Goal: Task Accomplishment & Management: Use online tool/utility

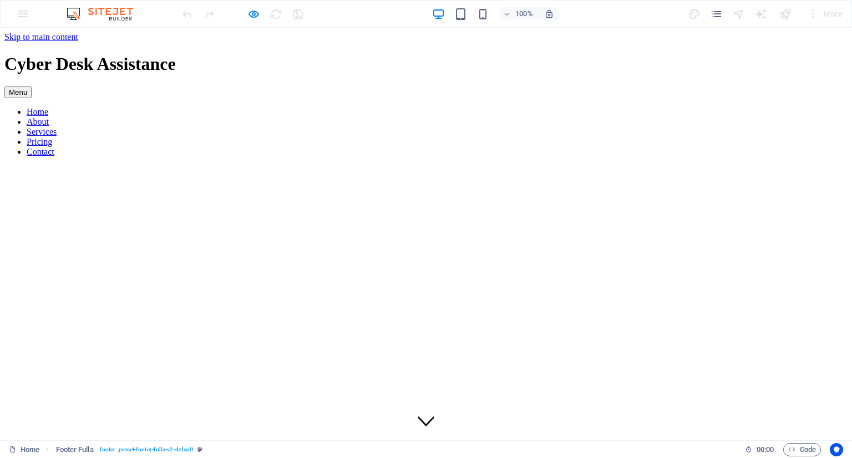
scroll to position [2747, 0]
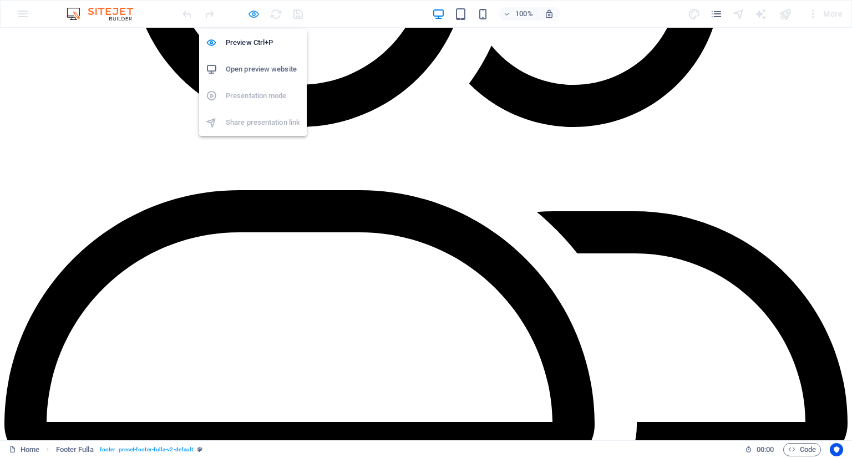
click at [251, 14] on icon "button" at bounding box center [254, 14] width 13 height 13
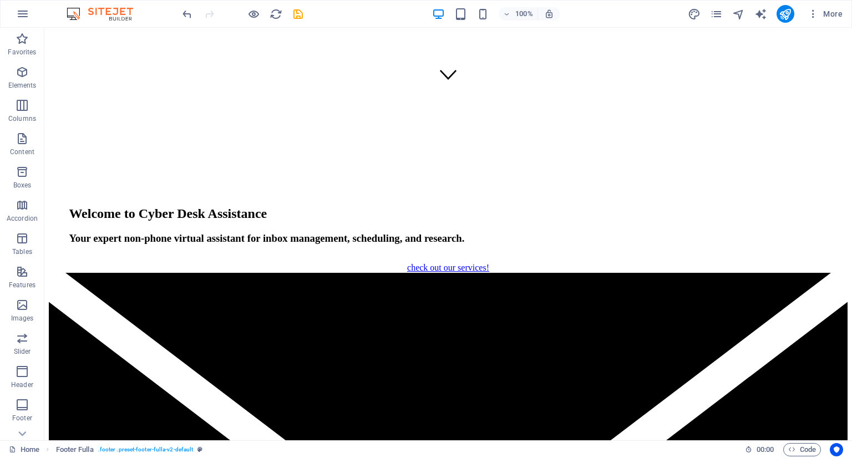
scroll to position [0, 0]
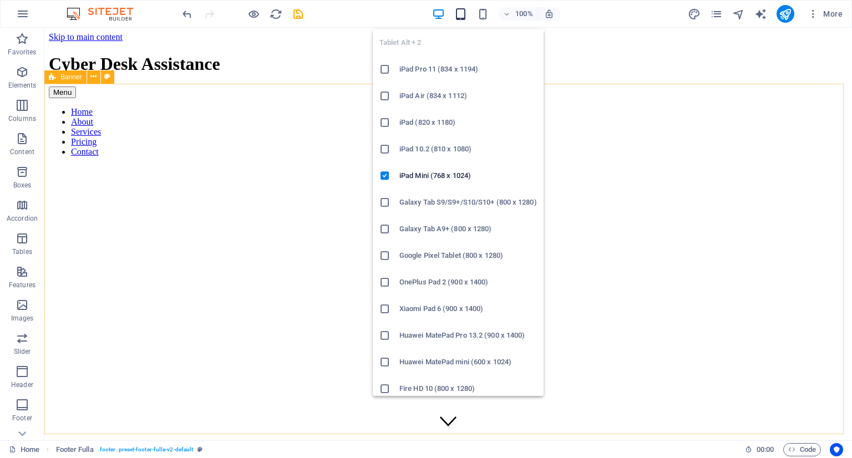
click at [464, 8] on icon "button" at bounding box center [461, 14] width 13 height 13
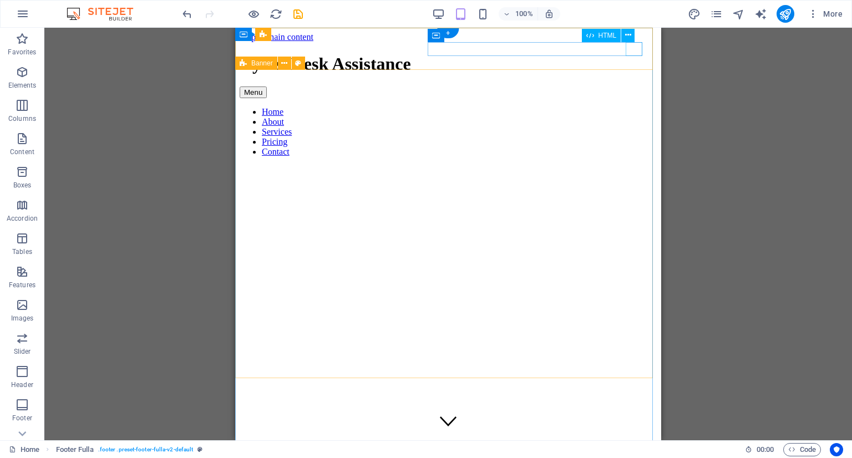
click at [630, 87] on div "Menu" at bounding box center [448, 93] width 417 height 12
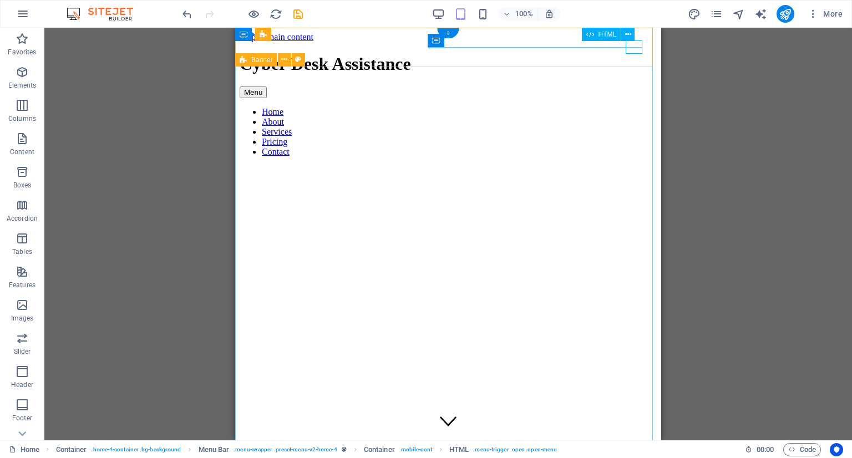
click at [634, 87] on div "Menu" at bounding box center [448, 93] width 417 height 12
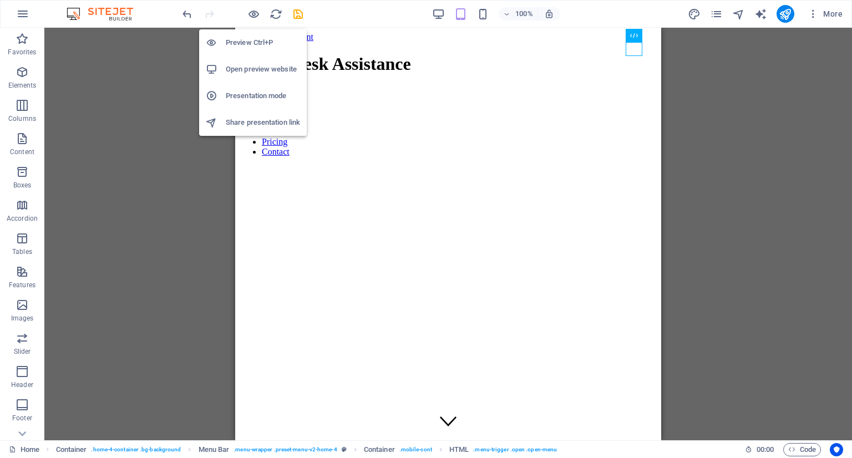
click at [251, 9] on icon "button" at bounding box center [254, 14] width 13 height 13
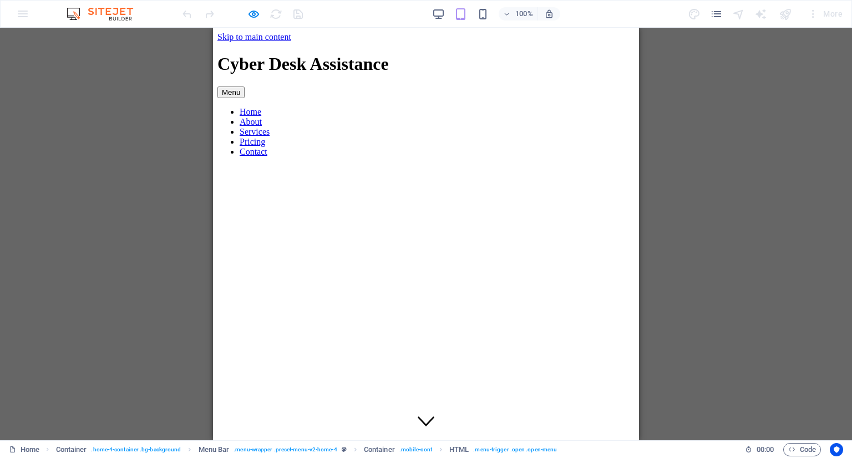
click at [609, 87] on div "Menu" at bounding box center [426, 93] width 417 height 12
click at [262, 127] on link "About" at bounding box center [251, 121] width 22 height 9
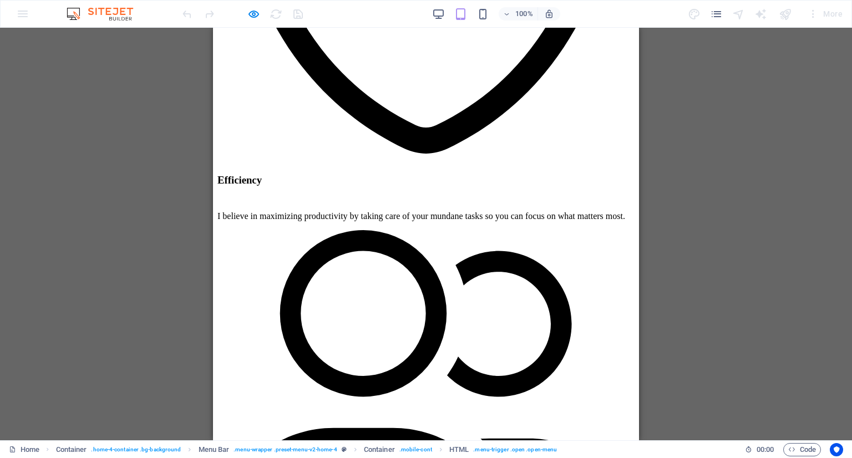
scroll to position [1869, 0]
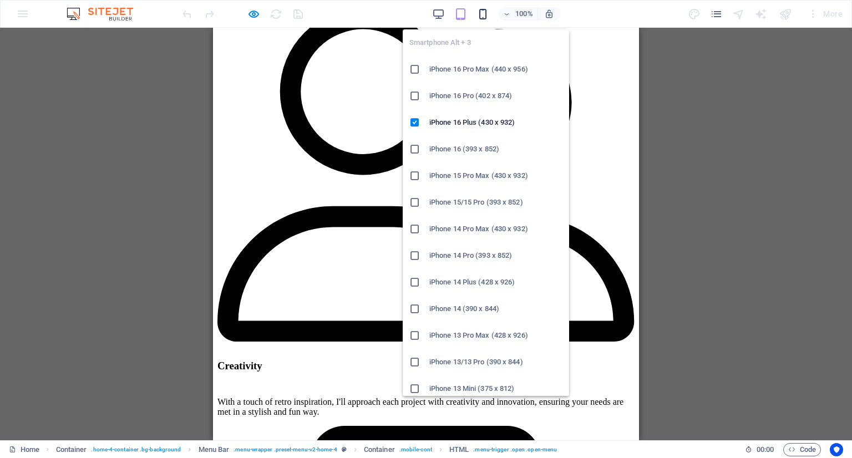
click at [482, 14] on icon "button" at bounding box center [483, 14] width 13 height 13
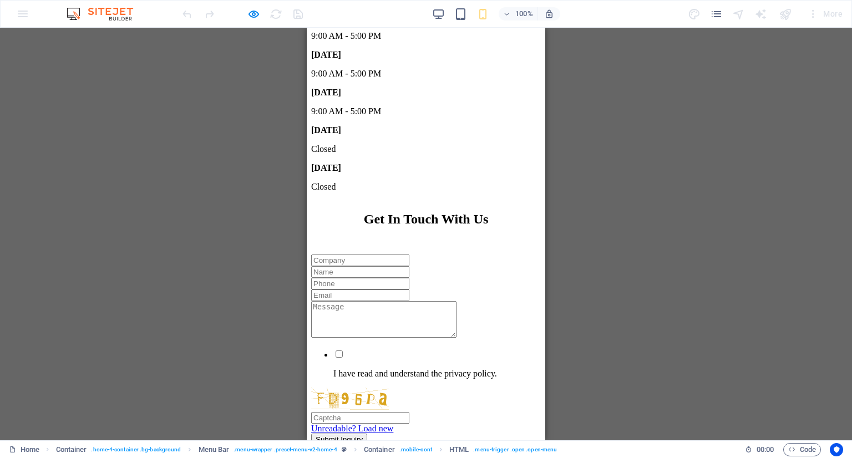
scroll to position [4107, 0]
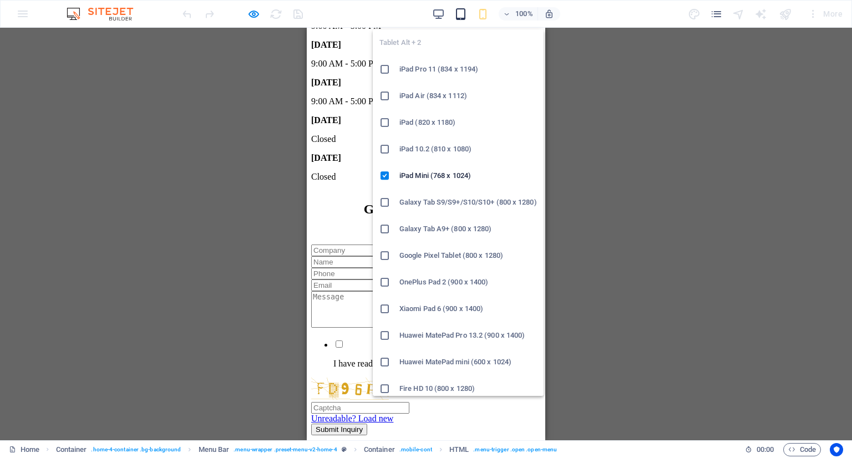
click at [464, 13] on icon "button" at bounding box center [461, 14] width 13 height 13
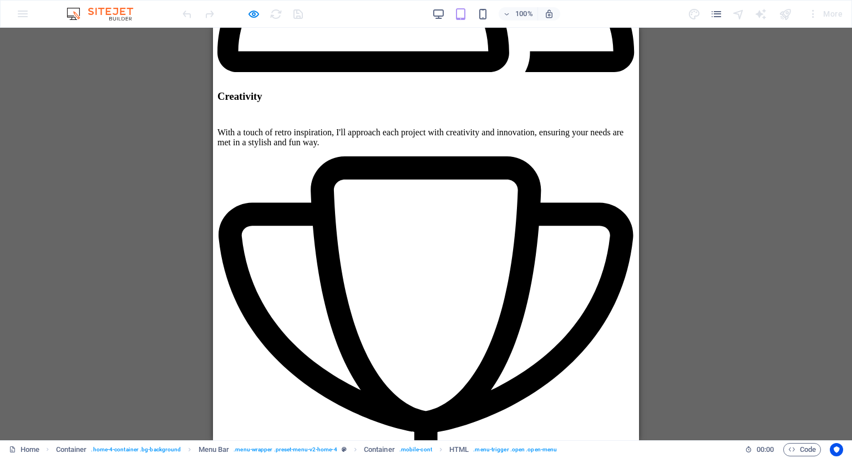
scroll to position [1900, 0]
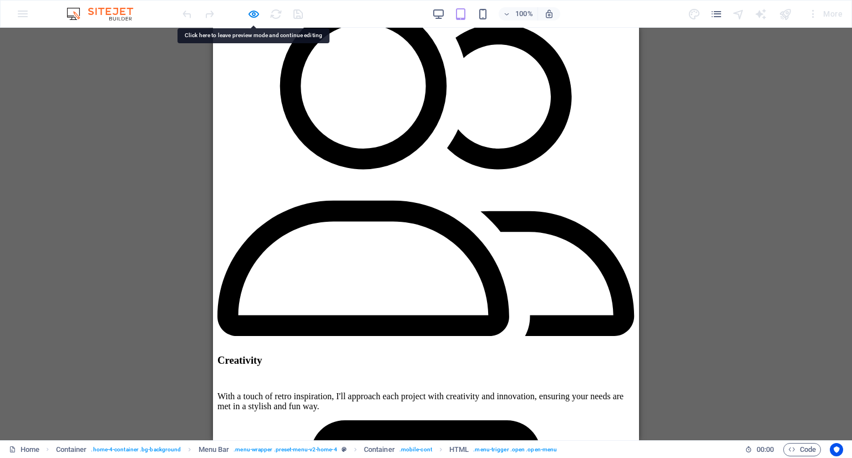
drag, startPoint x: 448, startPoint y: 305, endPoint x: 415, endPoint y: 279, distance: 42.4
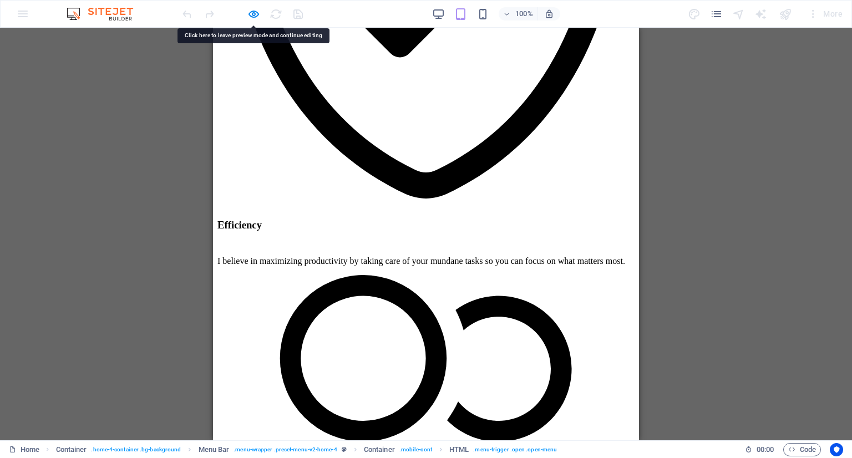
scroll to position [1567, 0]
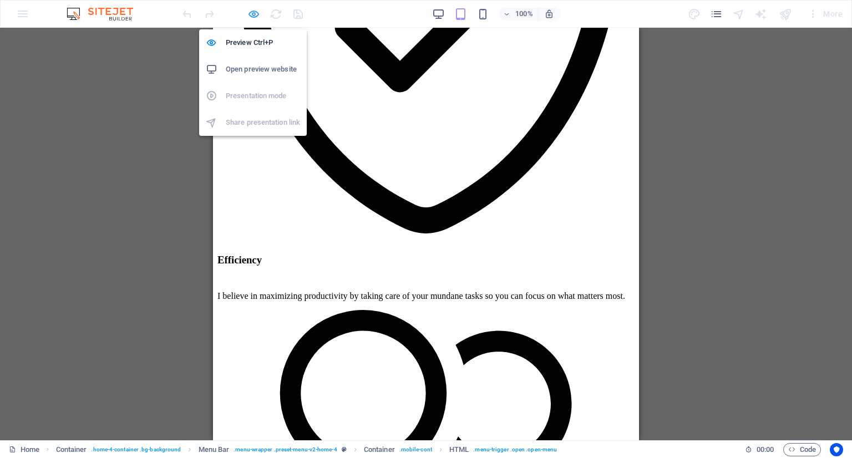
click at [253, 14] on icon "button" at bounding box center [254, 14] width 13 height 13
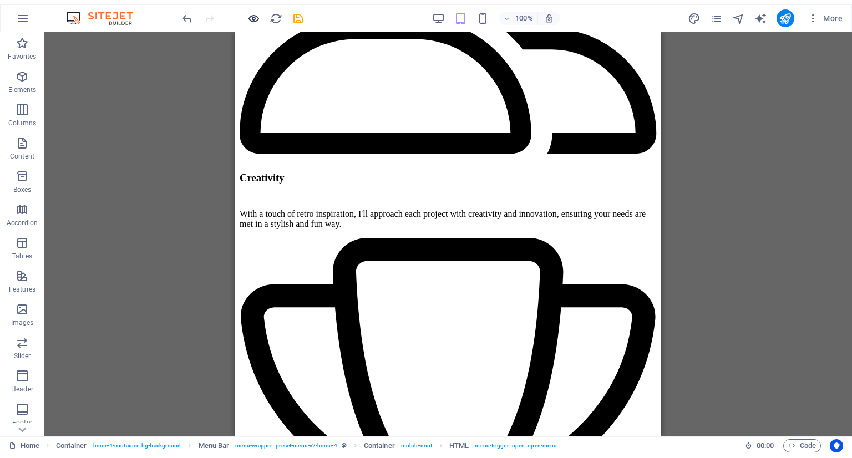
scroll to position [0, 0]
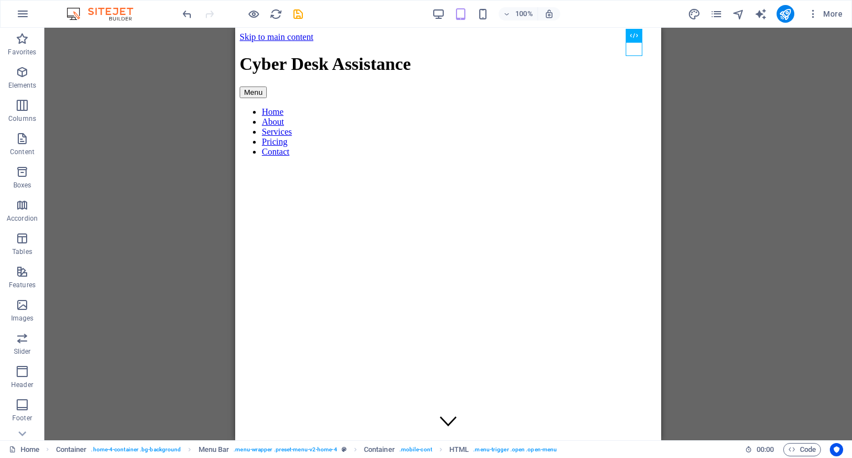
click at [446, 9] on div "100%" at bounding box center [496, 14] width 128 height 18
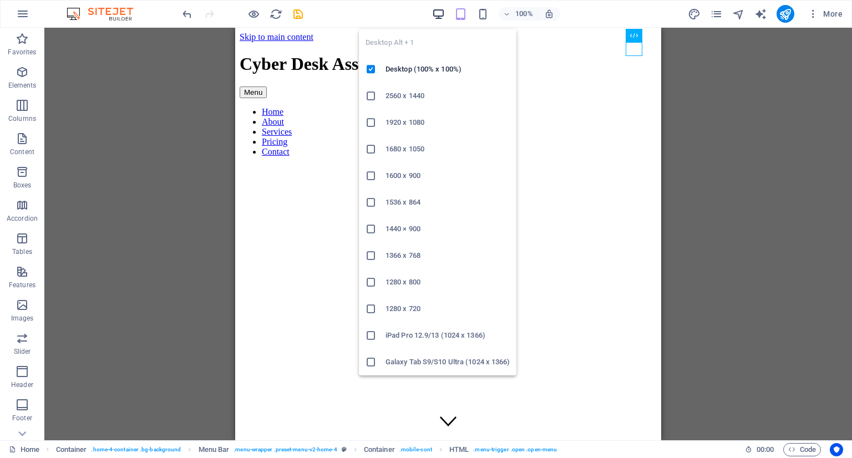
click at [443, 9] on icon "button" at bounding box center [438, 14] width 13 height 13
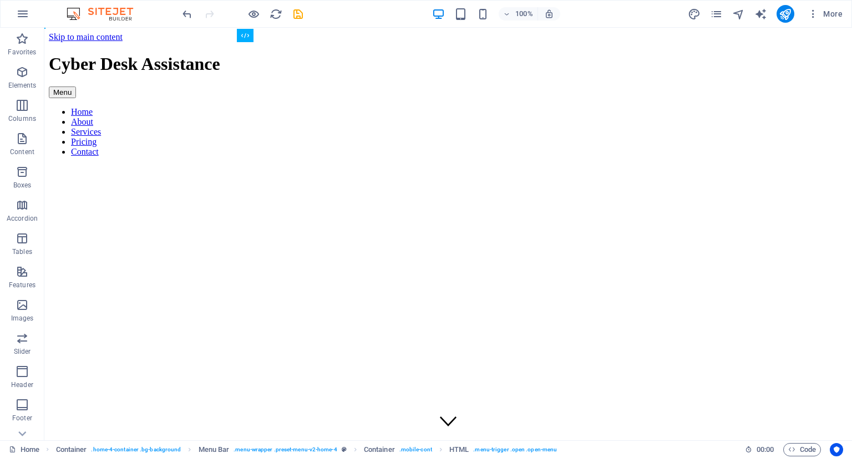
drag, startPoint x: 852, startPoint y: 28, endPoint x: 851, endPoint y: 115, distance: 87.1
click at [839, 83] on div "Cyber Desk Assistance Menu Home About Services Pricing Contact" at bounding box center [448, 105] width 799 height 103
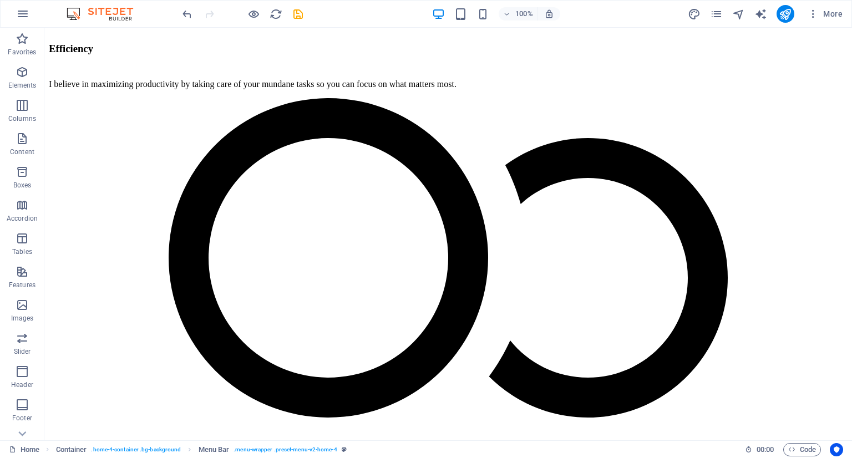
scroll to position [2034, 0]
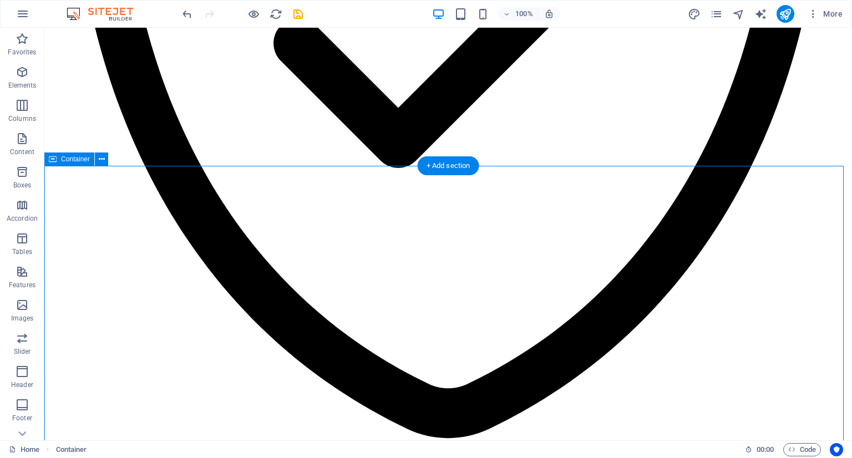
drag, startPoint x: 140, startPoint y: 201, endPoint x: 186, endPoint y: 215, distance: 48.8
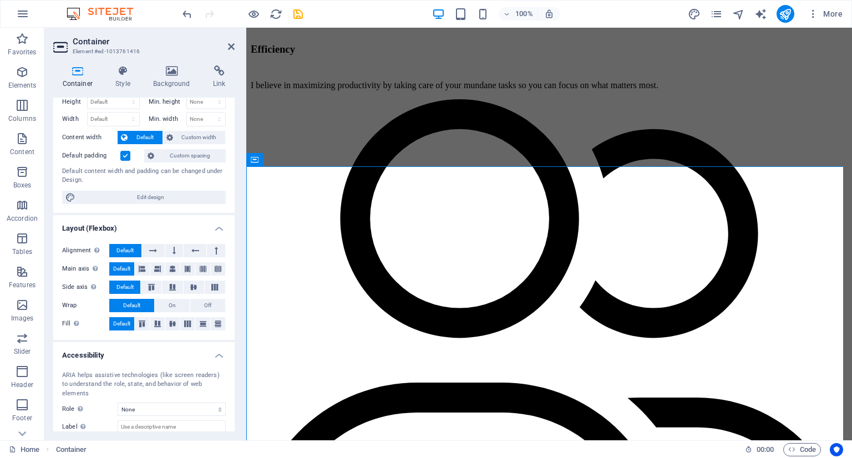
scroll to position [0, 0]
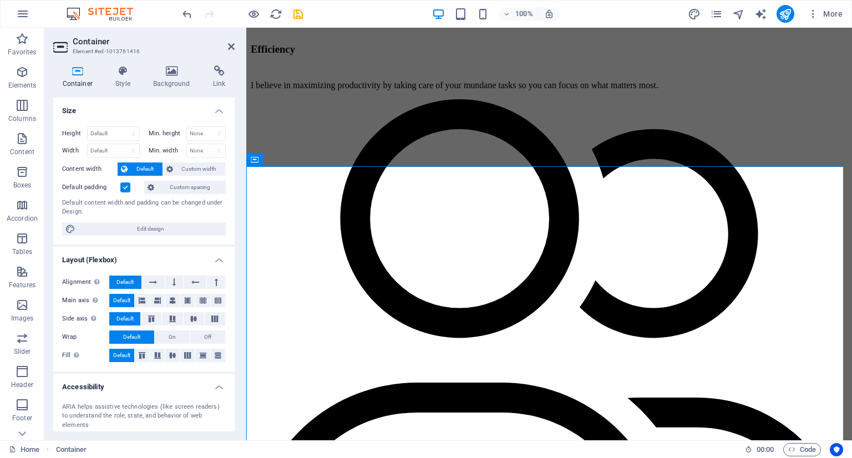
click at [127, 92] on div "Container Style Background Link Size Height Default px rem % vh vw Min. height …" at bounding box center [143, 248] width 181 height 366
click at [127, 84] on h4 "Style" at bounding box center [126, 76] width 38 height 23
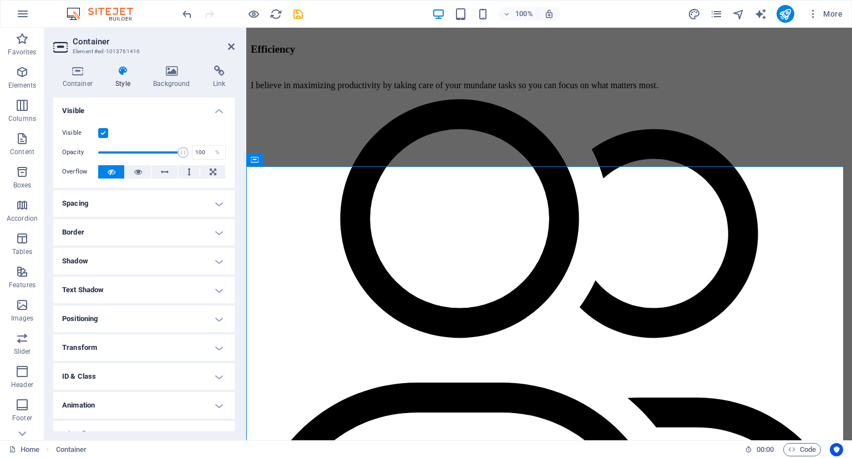
click at [115, 209] on h4 "Spacing" at bounding box center [143, 203] width 181 height 27
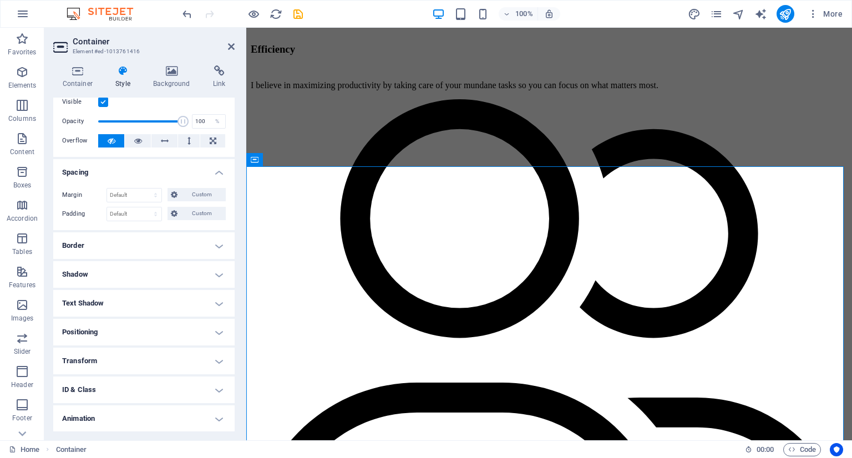
scroll to position [60, 0]
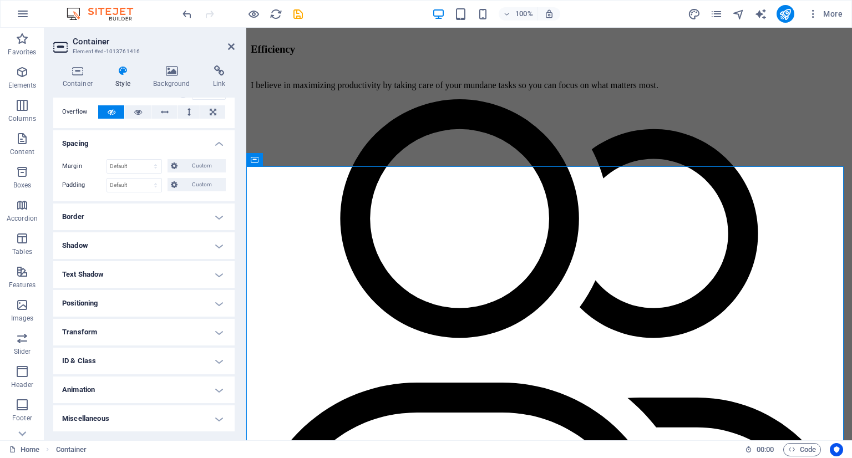
click at [85, 301] on h4 "Positioning" at bounding box center [143, 303] width 181 height 27
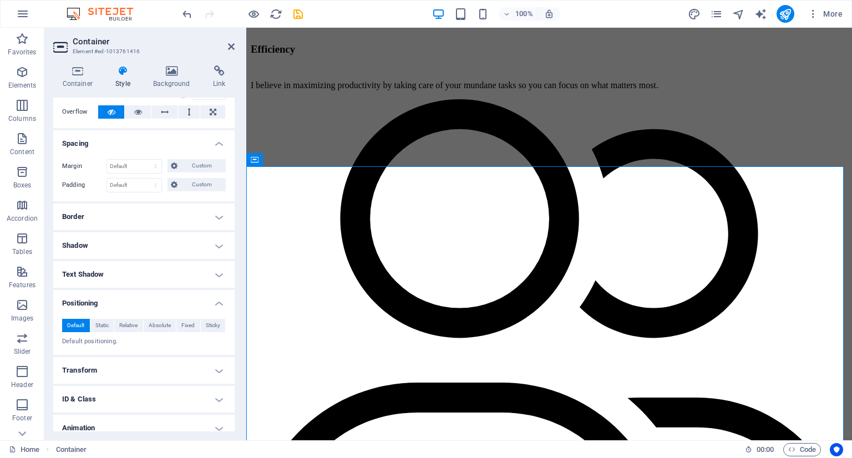
scroll to position [98, 0]
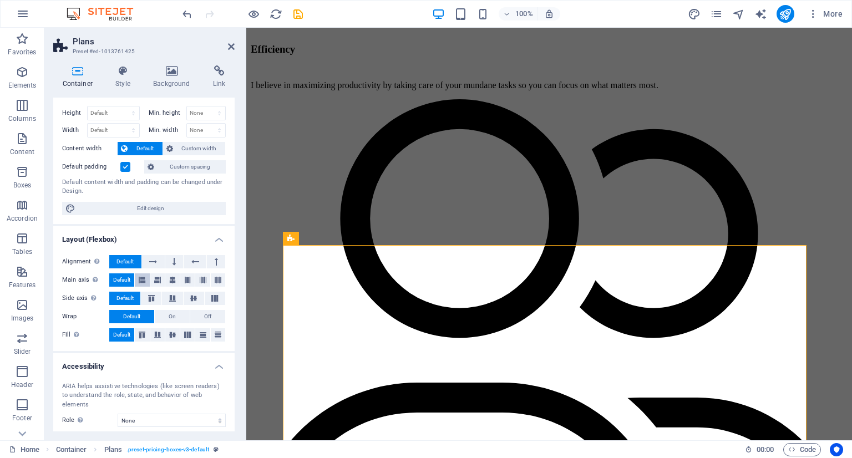
scroll to position [0, 0]
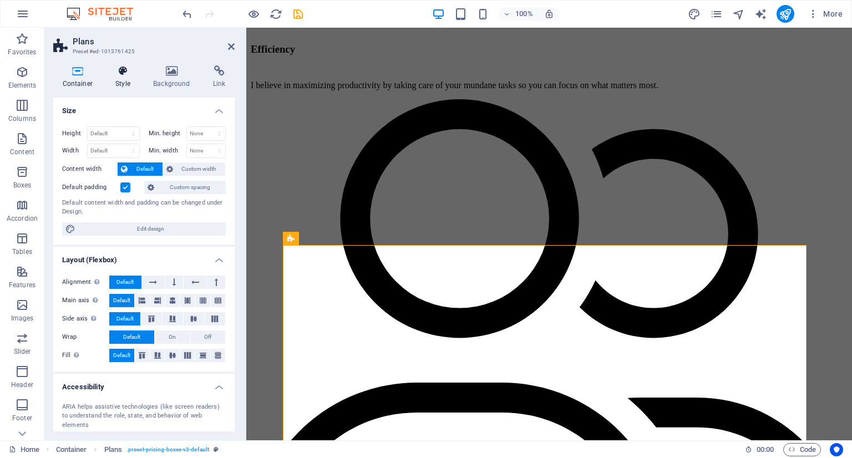
click at [123, 85] on h4 "Style" at bounding box center [126, 76] width 38 height 23
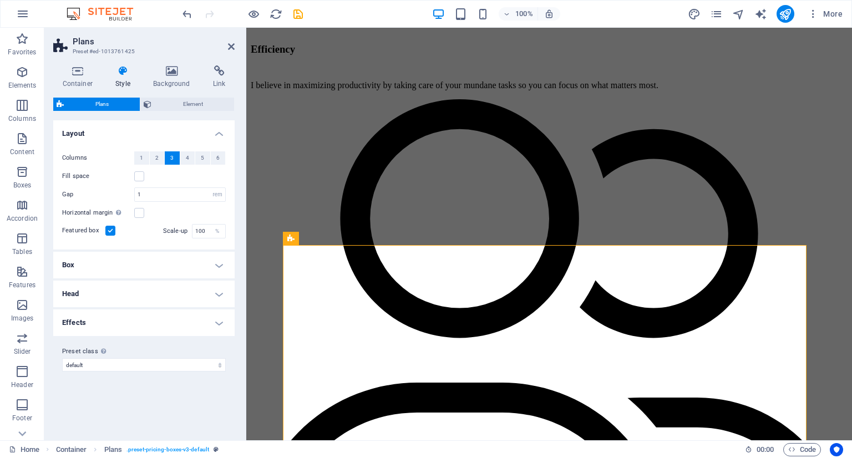
click at [143, 260] on h4 "Box" at bounding box center [143, 265] width 181 height 27
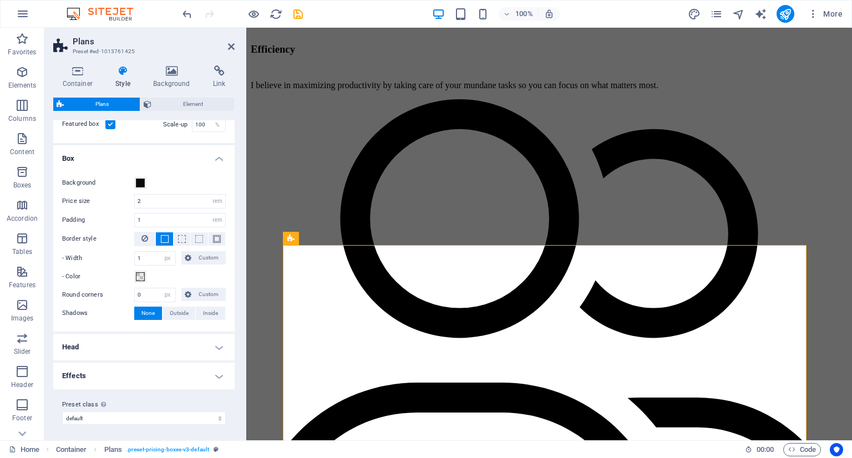
scroll to position [107, 0]
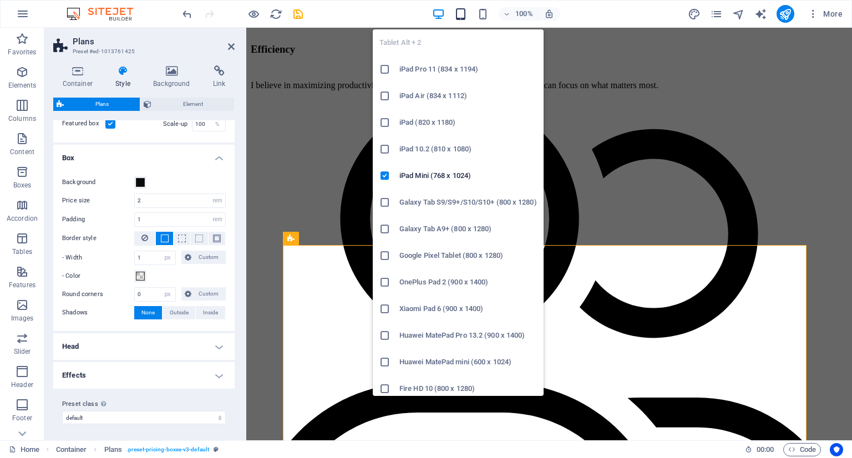
click at [458, 26] on div "Tablet Alt + 2 iPad Pro 11 (834 x 1194) iPad Air (834 x 1112) iPad (820 x 1180)…" at bounding box center [458, 209] width 171 height 376
click at [461, 19] on icon "button" at bounding box center [461, 14] width 13 height 13
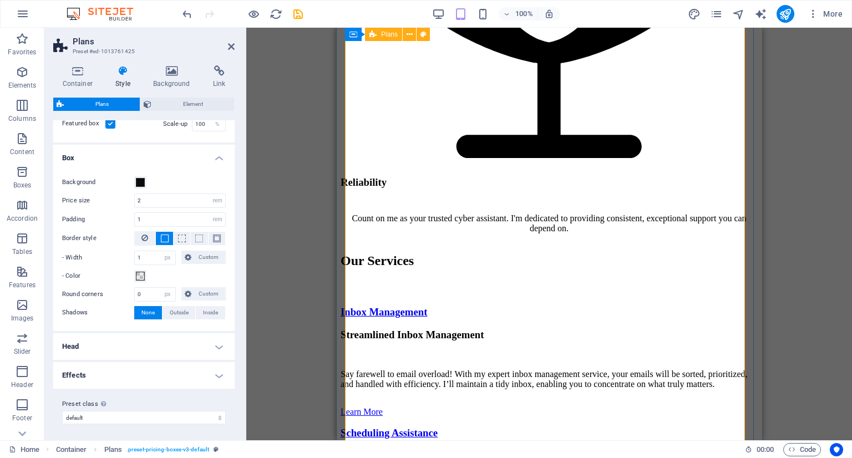
scroll to position [2597, 0]
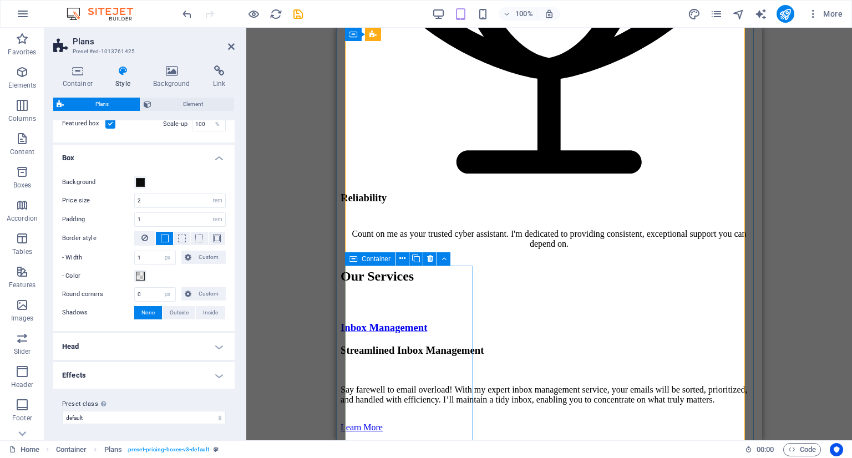
click at [358, 260] on div "Container" at bounding box center [370, 259] width 50 height 13
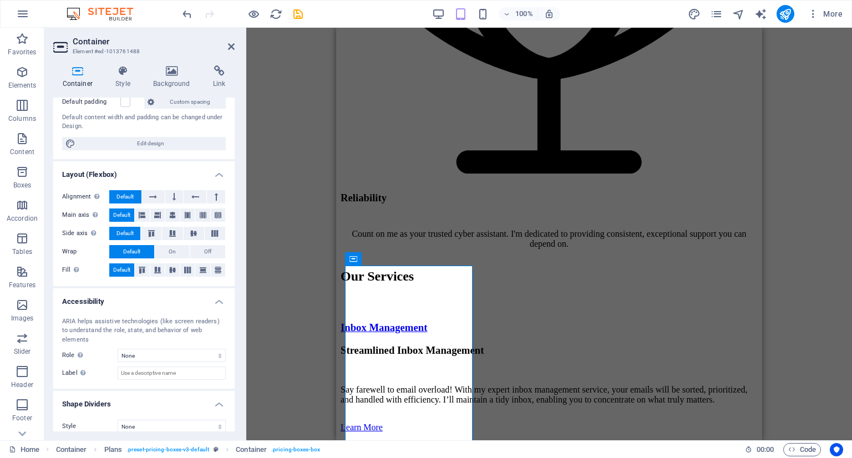
scroll to position [105, 0]
click at [123, 76] on icon at bounding box center [123, 70] width 33 height 11
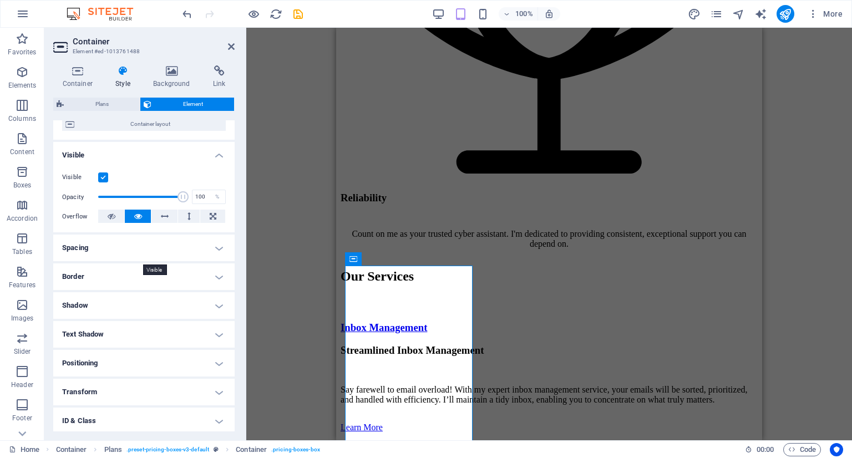
scroll to position [111, 0]
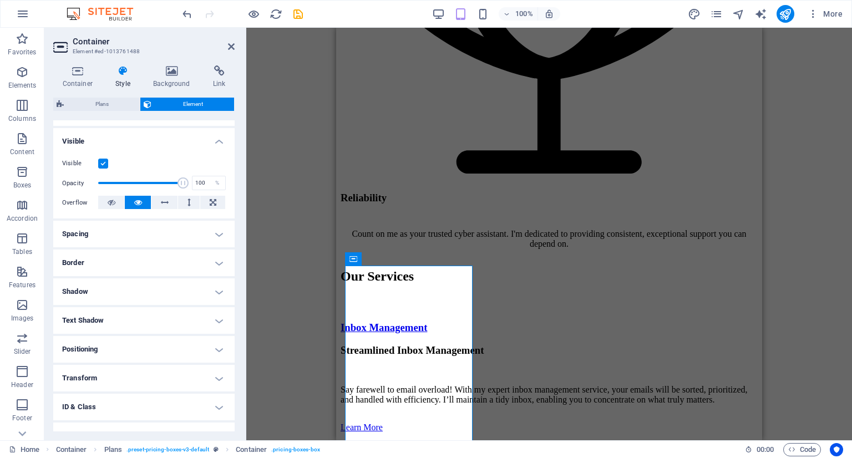
click at [143, 230] on h4 "Spacing" at bounding box center [143, 234] width 181 height 27
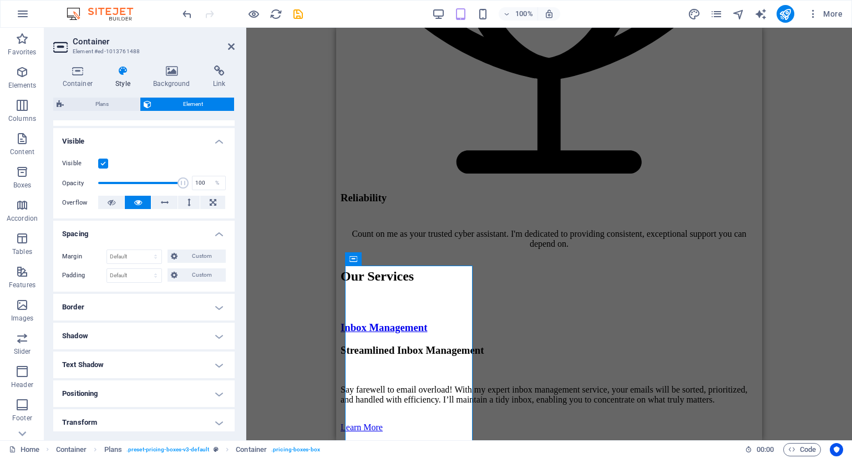
click at [143, 305] on h4 "Border" at bounding box center [143, 307] width 181 height 27
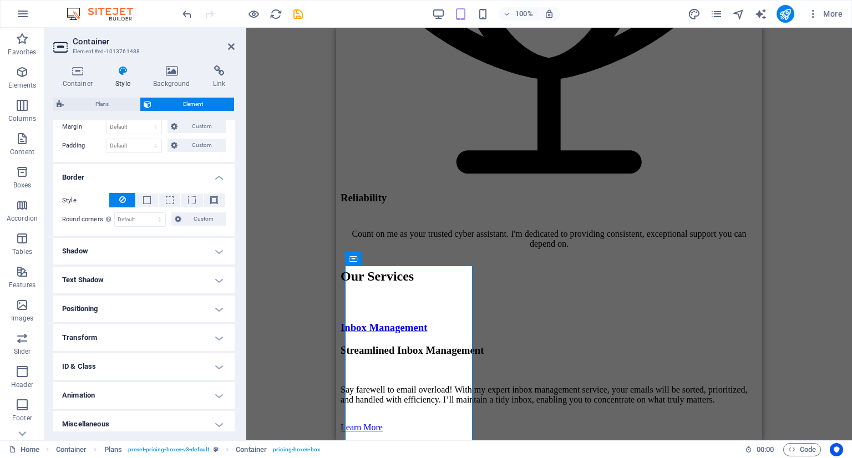
scroll to position [246, 0]
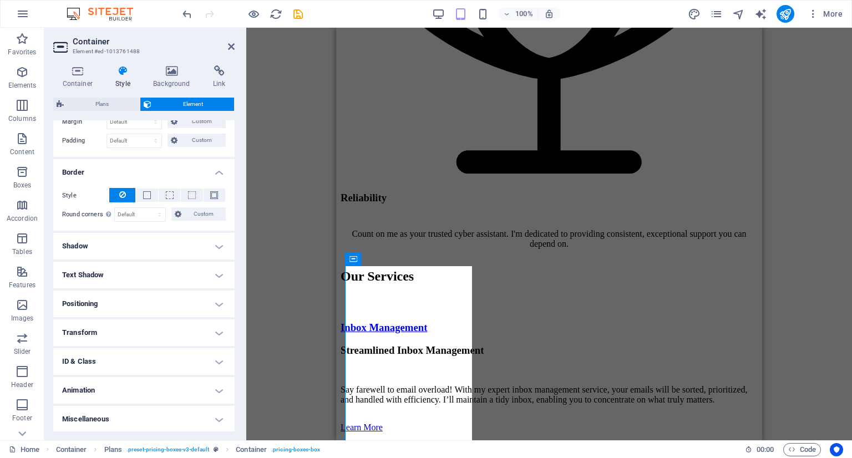
click at [151, 253] on h4 "Shadow" at bounding box center [143, 246] width 181 height 27
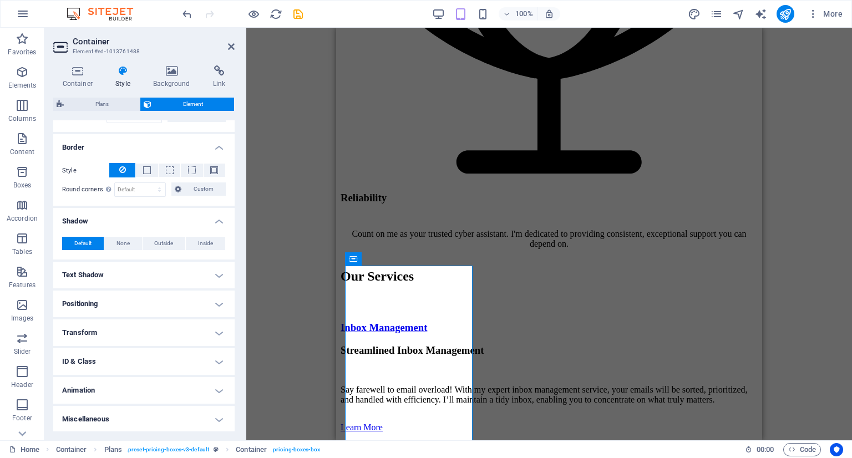
click at [152, 262] on h4 "Text Shadow" at bounding box center [143, 275] width 181 height 27
click at [149, 336] on h4 "Positioning" at bounding box center [143, 329] width 181 height 27
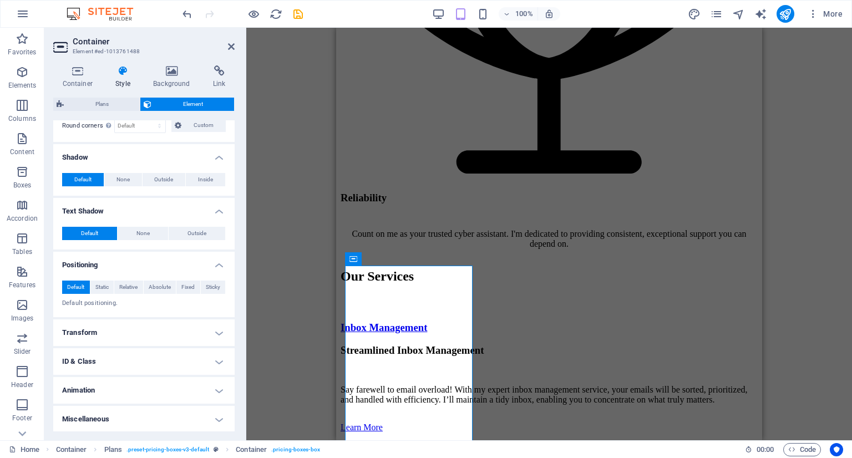
click at [149, 332] on h4 "Transform" at bounding box center [143, 333] width 181 height 27
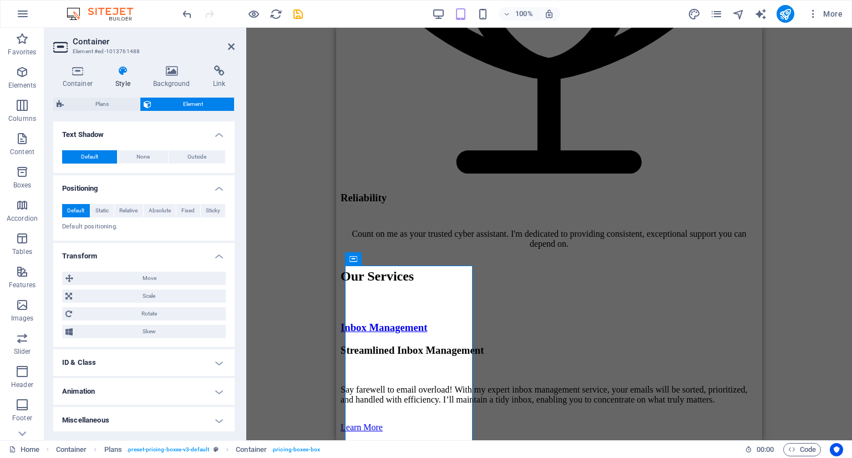
scroll to position [412, 0]
click at [135, 364] on h4 "ID & Class" at bounding box center [143, 362] width 181 height 27
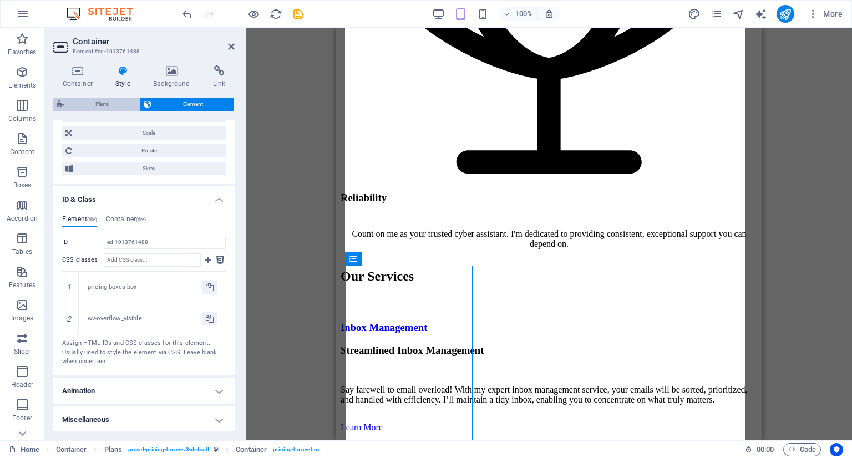
click at [125, 98] on span "Plans" at bounding box center [101, 104] width 69 height 13
select select "rem"
select select "px"
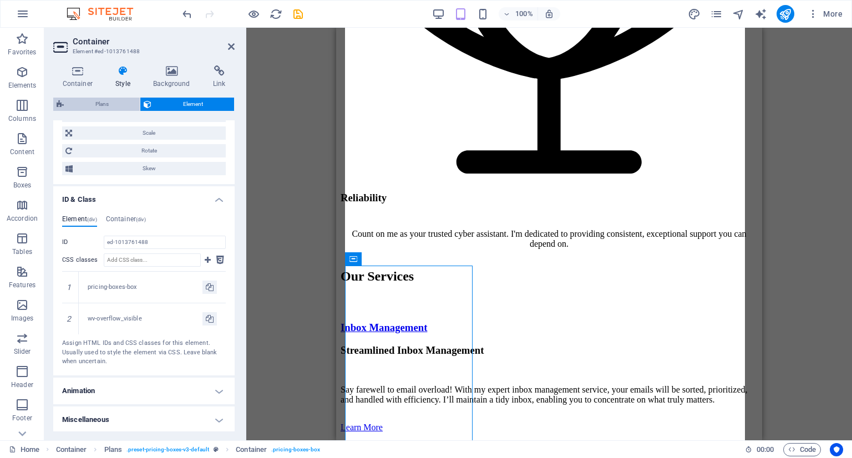
select select "px"
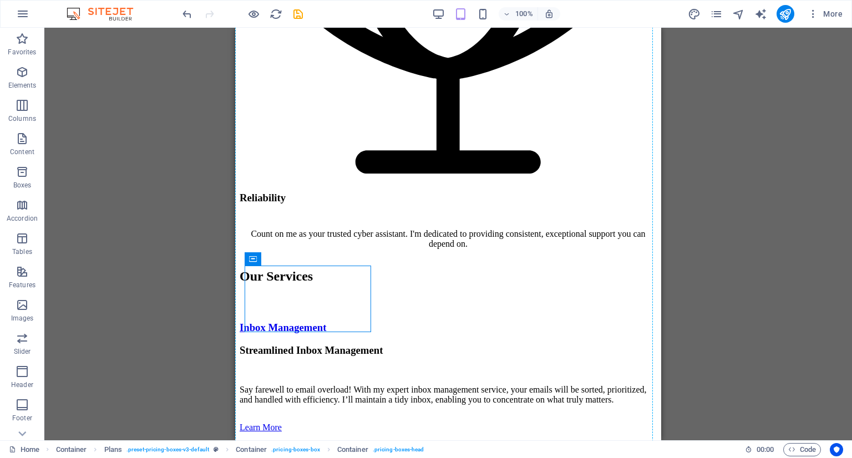
drag, startPoint x: 275, startPoint y: 274, endPoint x: 609, endPoint y: 119, distance: 367.7
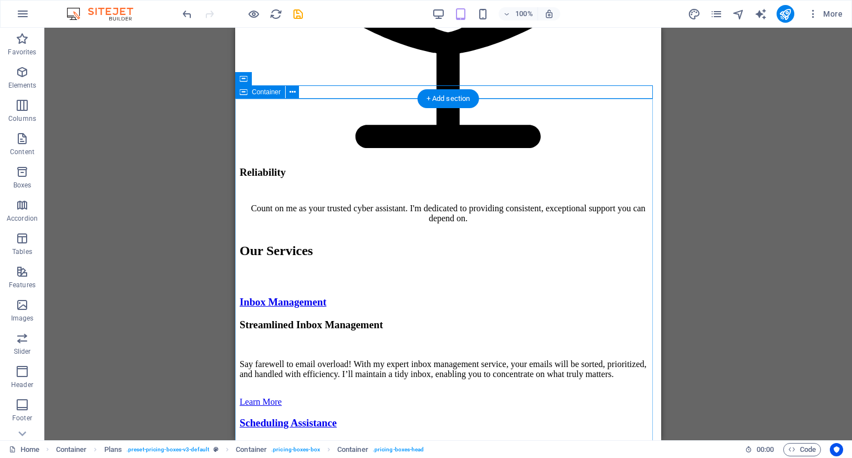
scroll to position [2211, 0]
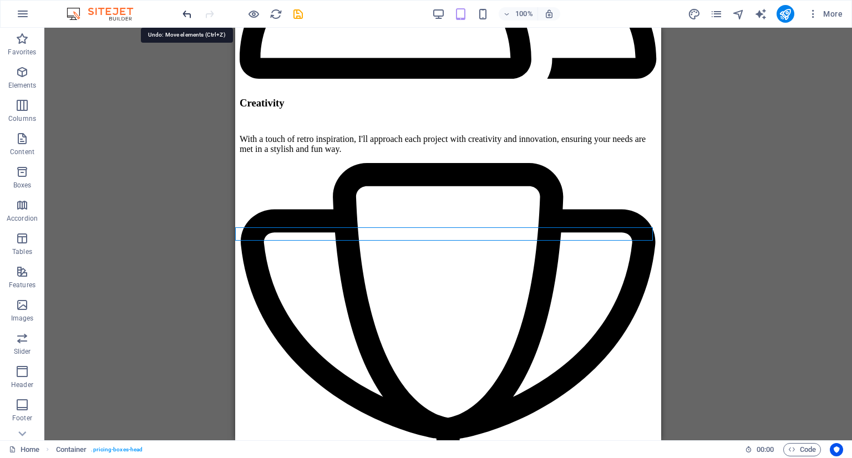
click at [181, 18] on icon "undo" at bounding box center [187, 14] width 13 height 13
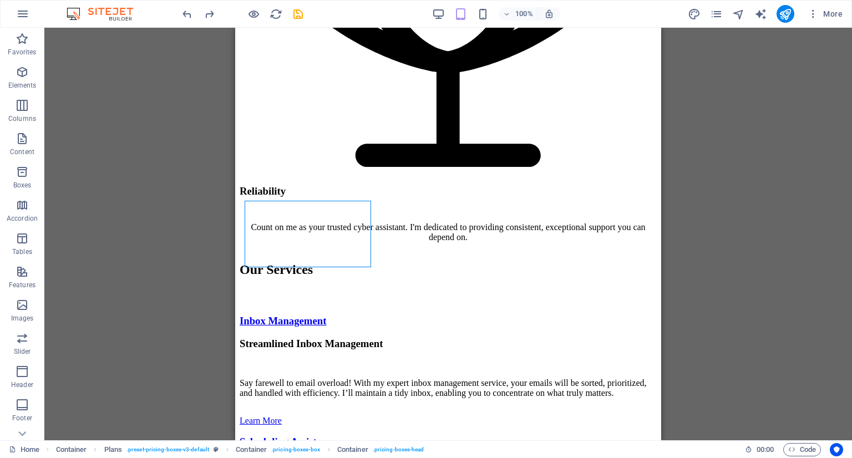
scroll to position [2704, 0]
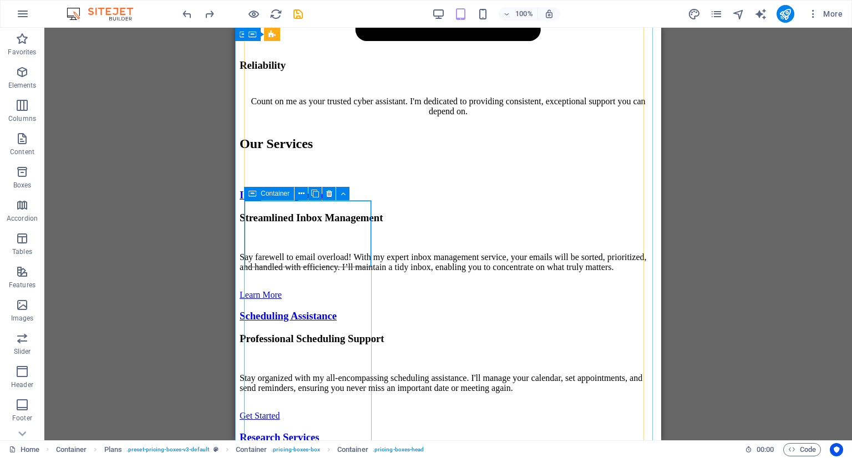
click at [255, 195] on icon at bounding box center [253, 193] width 8 height 13
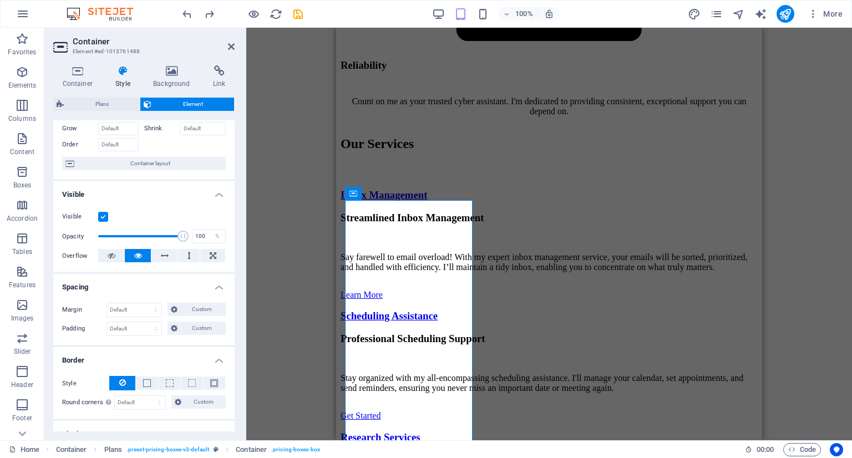
scroll to position [0, 0]
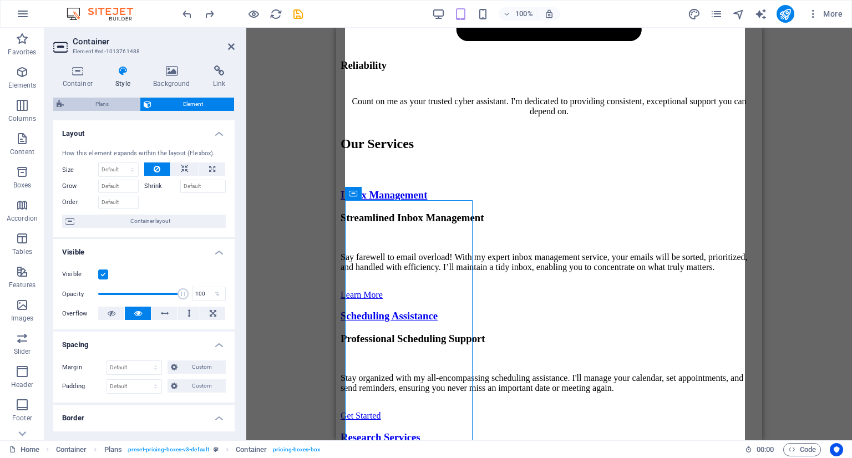
click at [117, 103] on span "Plans" at bounding box center [101, 104] width 69 height 13
select select "rem"
select select "px"
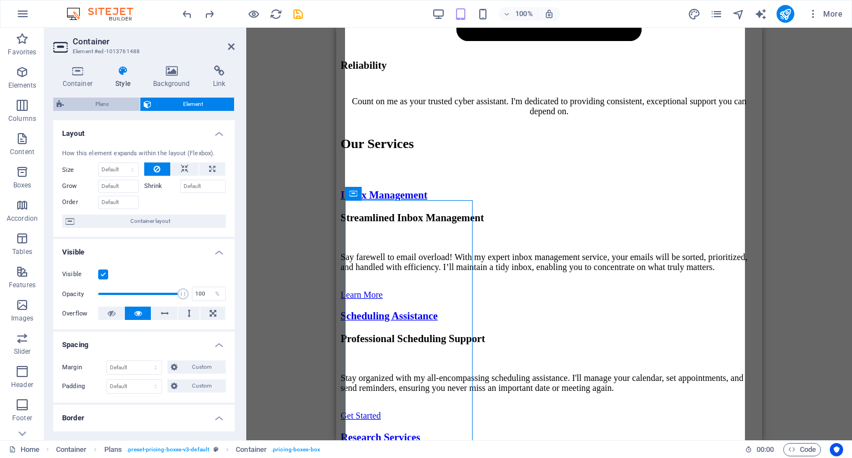
select select "px"
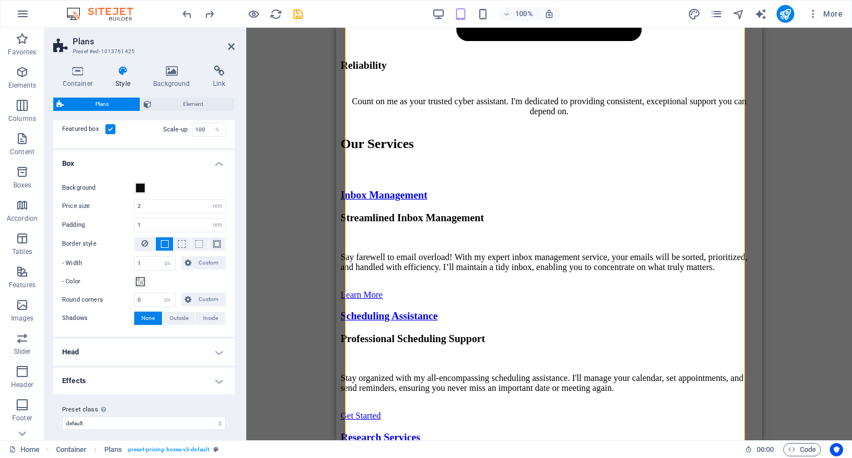
scroll to position [107, 0]
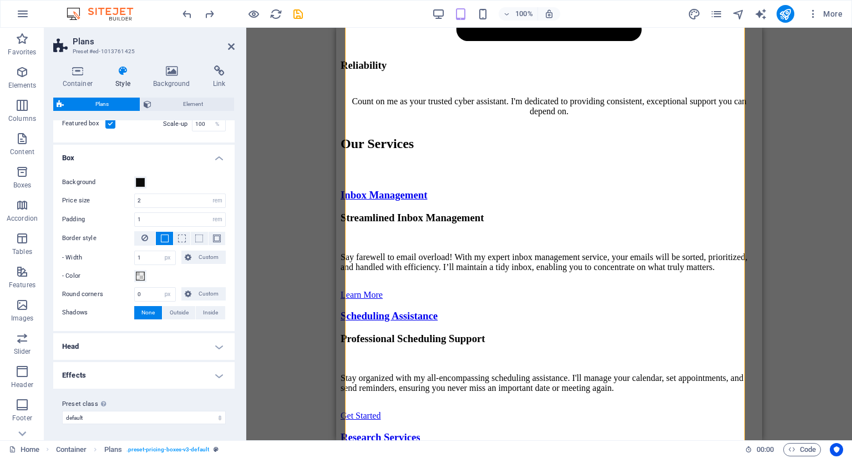
click at [148, 354] on h4 "Head" at bounding box center [143, 347] width 181 height 27
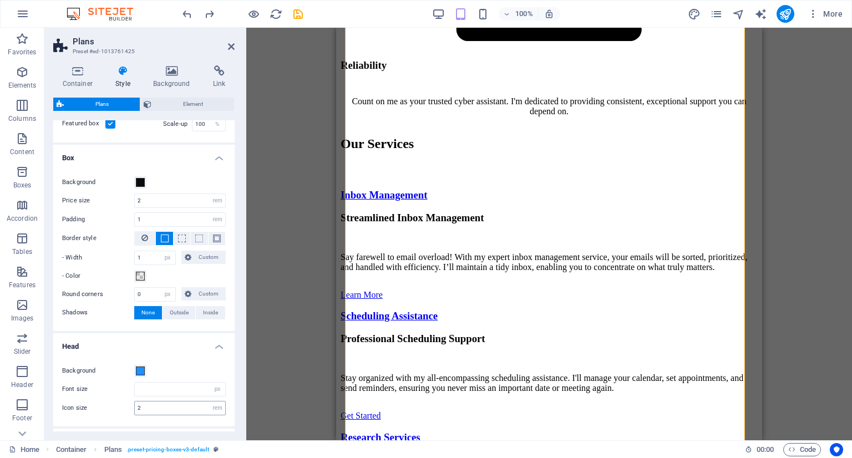
scroll to position [173, 0]
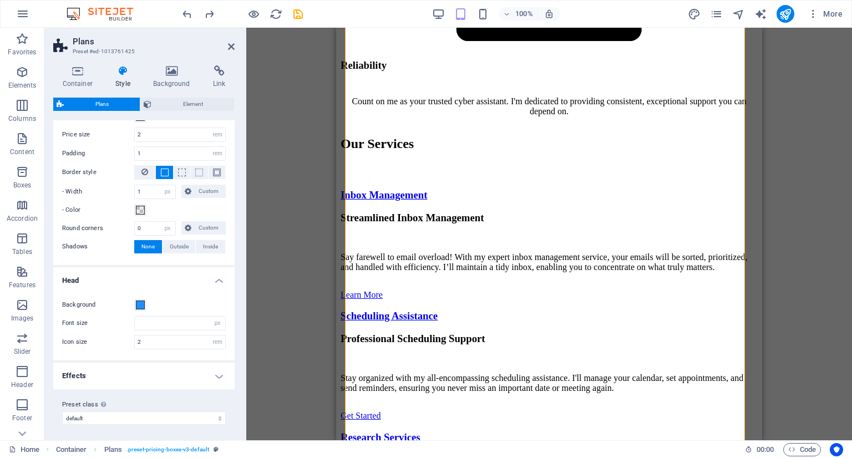
click at [149, 377] on h4 "Effects" at bounding box center [143, 376] width 181 height 27
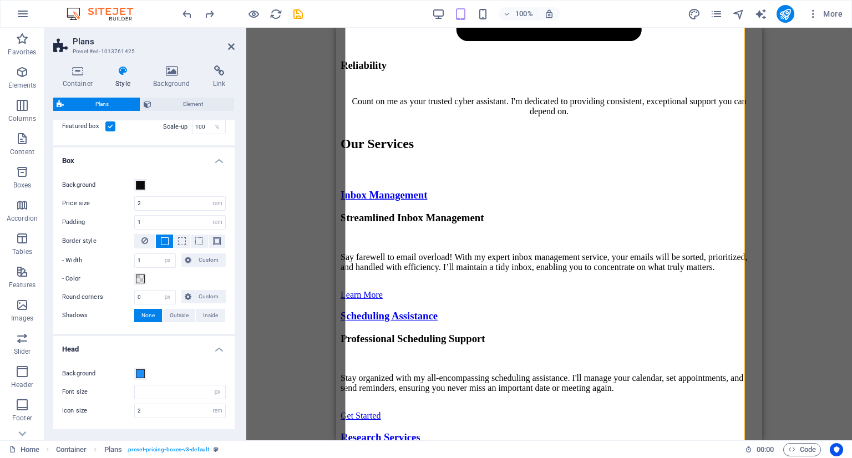
scroll to position [0, 0]
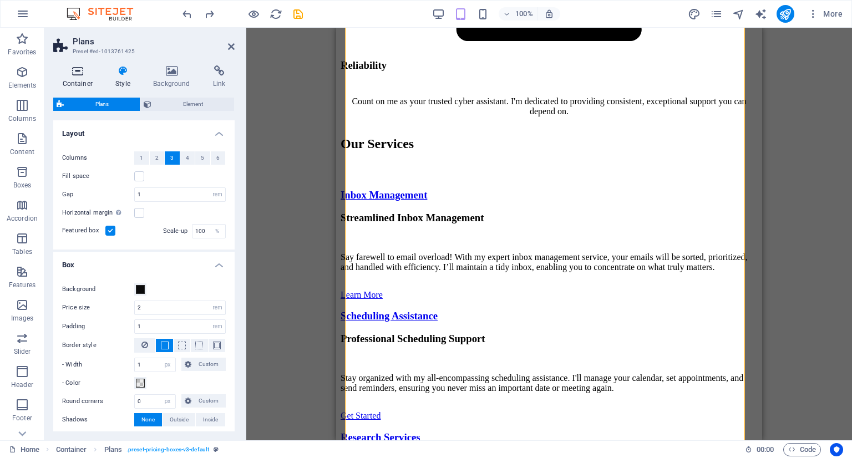
click at [87, 84] on h4 "Container" at bounding box center [79, 76] width 53 height 23
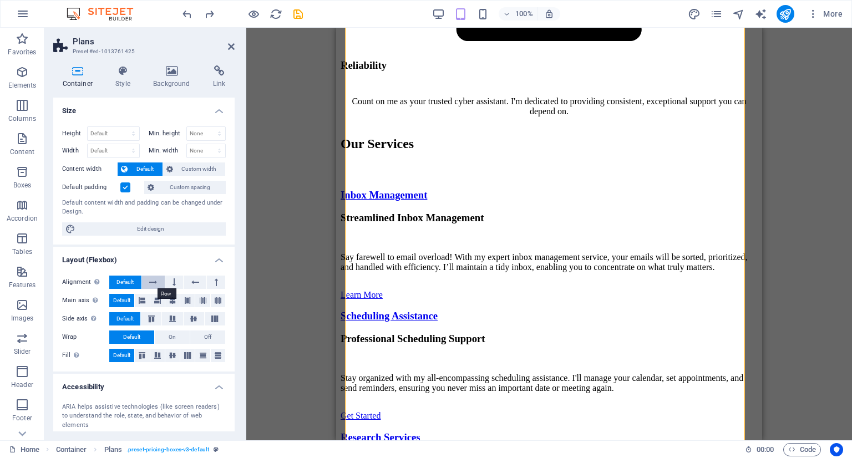
click at [156, 276] on icon at bounding box center [153, 282] width 8 height 13
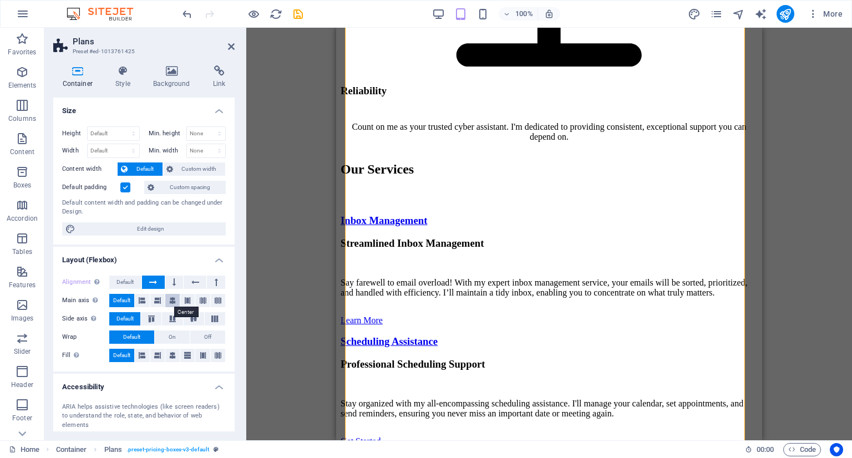
click at [169, 302] on icon at bounding box center [172, 300] width 7 height 13
click at [204, 336] on span "Off" at bounding box center [207, 337] width 7 height 13
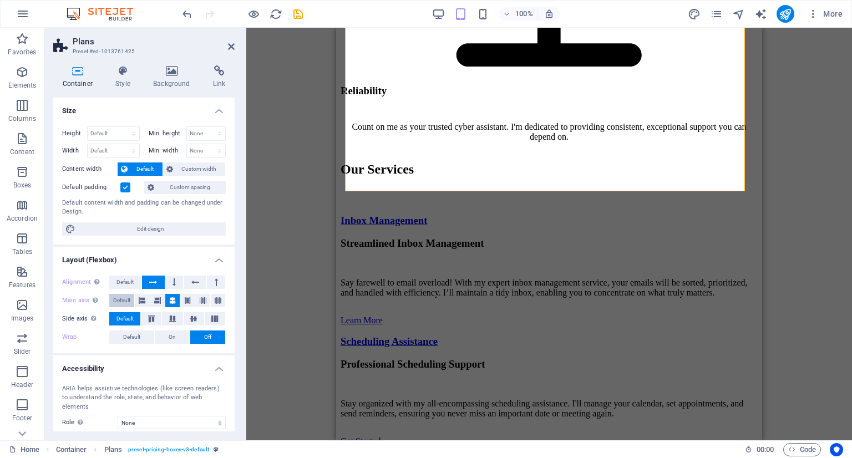
click at [122, 304] on span "Default" at bounding box center [121, 300] width 17 height 13
click at [235, 48] on aside "Plans Preset #ed-1013761425 Container Style Background Link Size Height Default…" at bounding box center [145, 234] width 202 height 413
click at [229, 47] on icon at bounding box center [231, 46] width 7 height 9
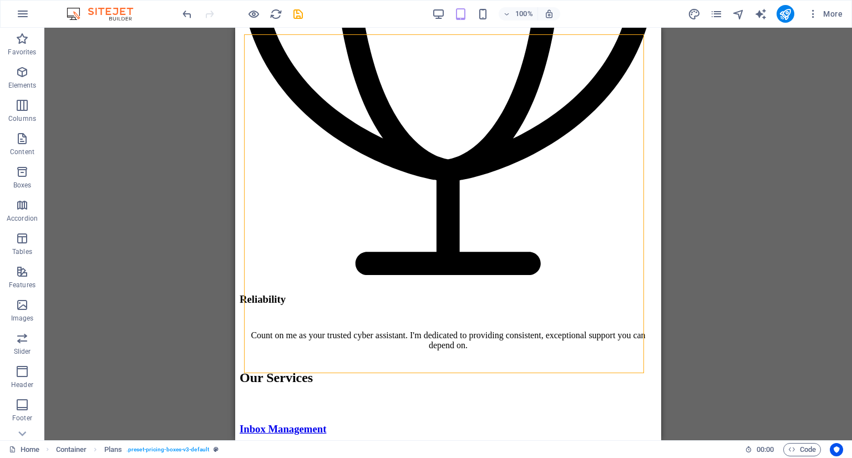
scroll to position [2384, 0]
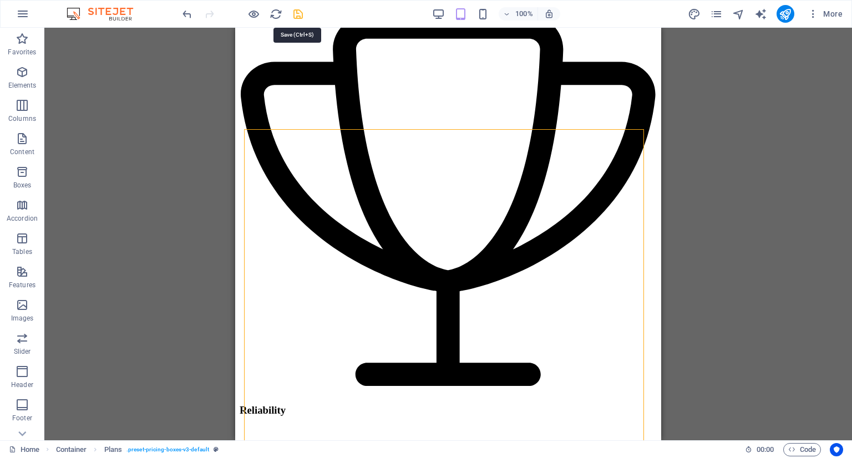
click at [299, 14] on icon "save" at bounding box center [298, 14] width 13 height 13
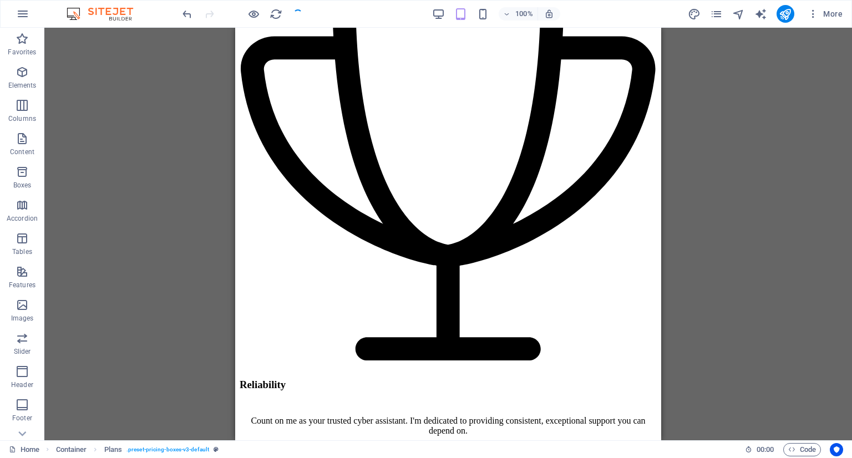
checkbox input "false"
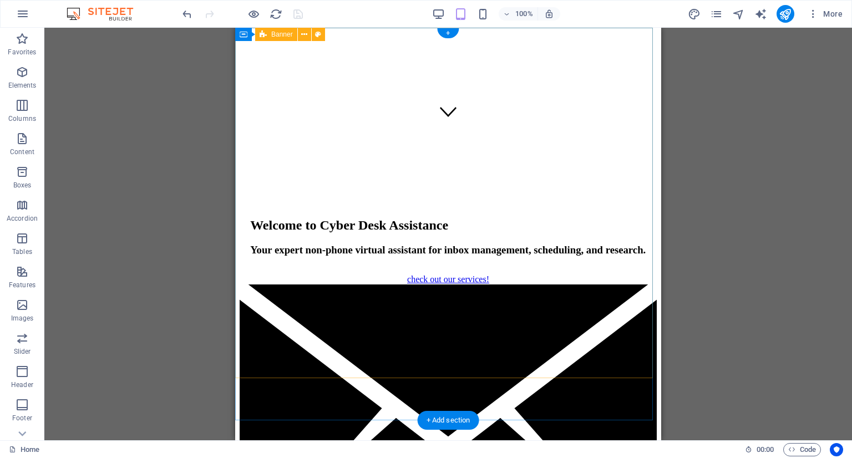
scroll to position [0, 0]
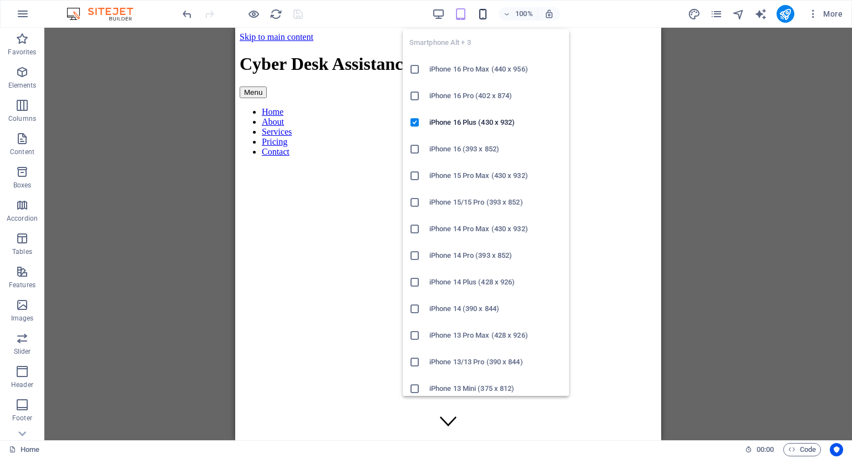
click at [481, 17] on icon "button" at bounding box center [483, 14] width 13 height 13
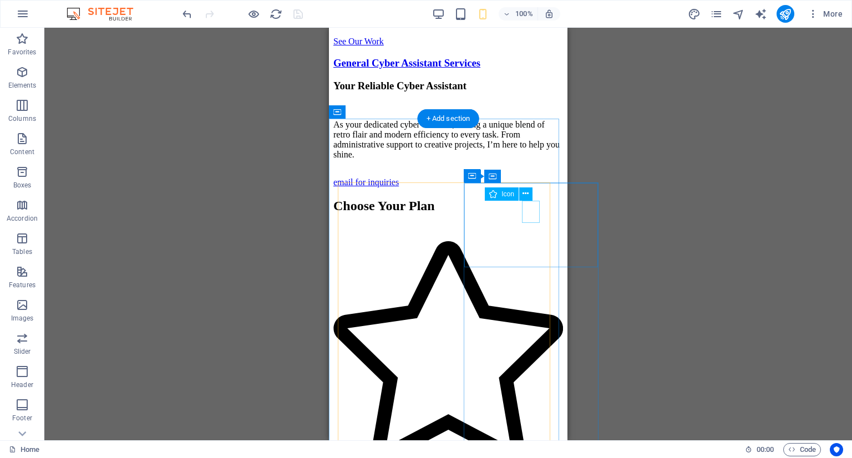
scroll to position [2941, 0]
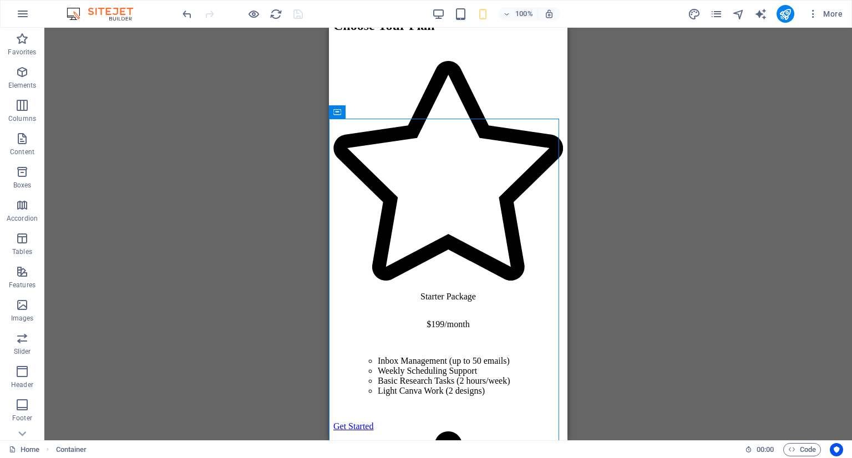
click at [639, 105] on div "H3 Container Banner Container Info Bar Container Container Image with text Cont…" at bounding box center [448, 234] width 808 height 413
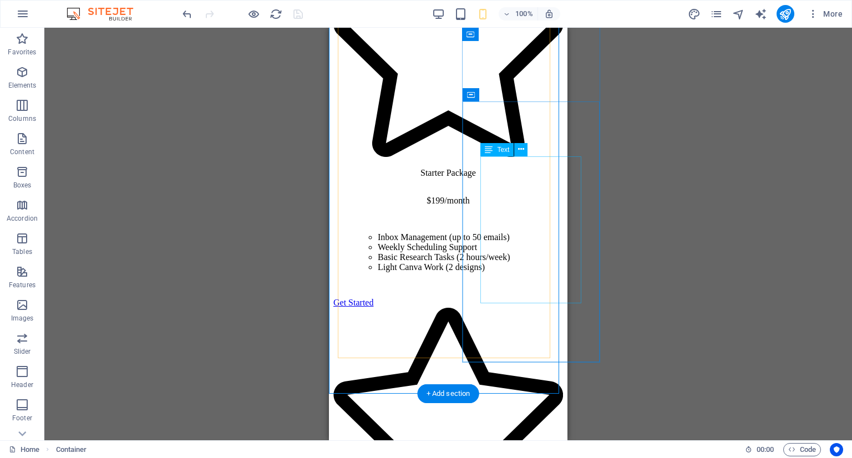
scroll to position [2898, 0]
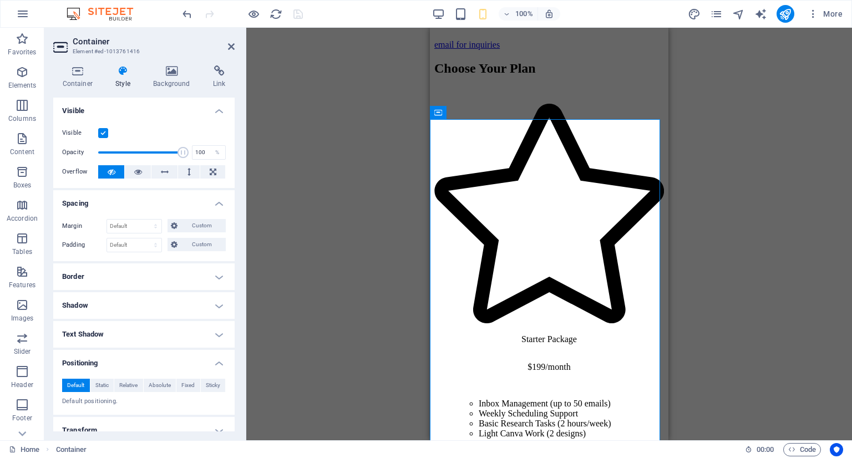
scroll to position [98, 0]
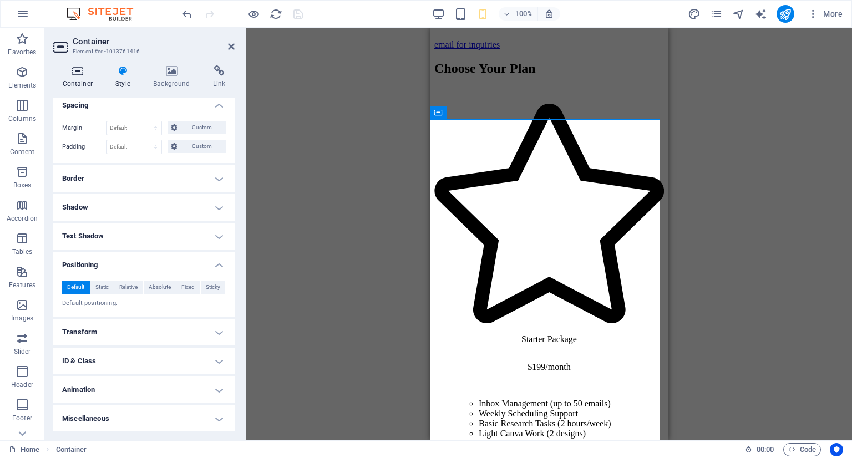
drag, startPoint x: 71, startPoint y: 83, endPoint x: 82, endPoint y: 83, distance: 10.6
click at [73, 83] on h4 "Container" at bounding box center [79, 76] width 53 height 23
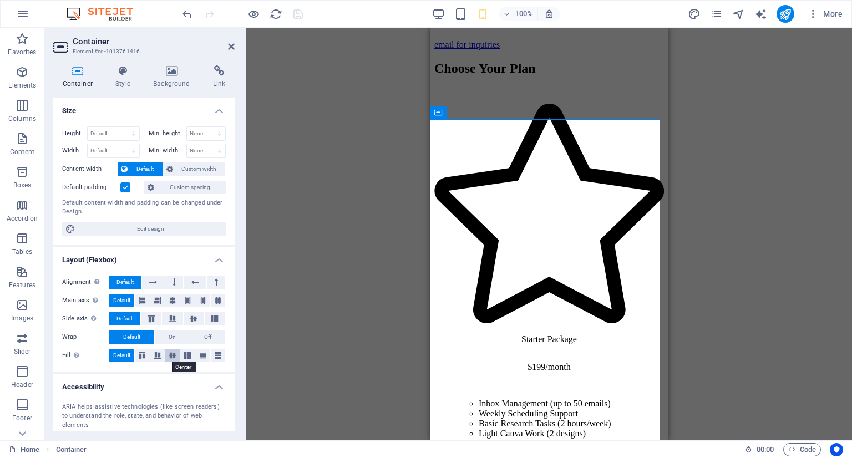
click at [173, 354] on icon at bounding box center [172, 355] width 13 height 7
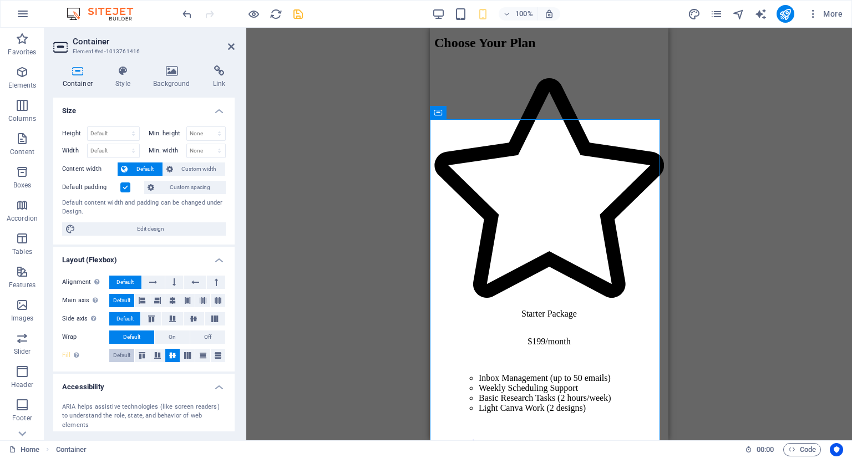
click at [118, 355] on span "Default" at bounding box center [121, 355] width 17 height 13
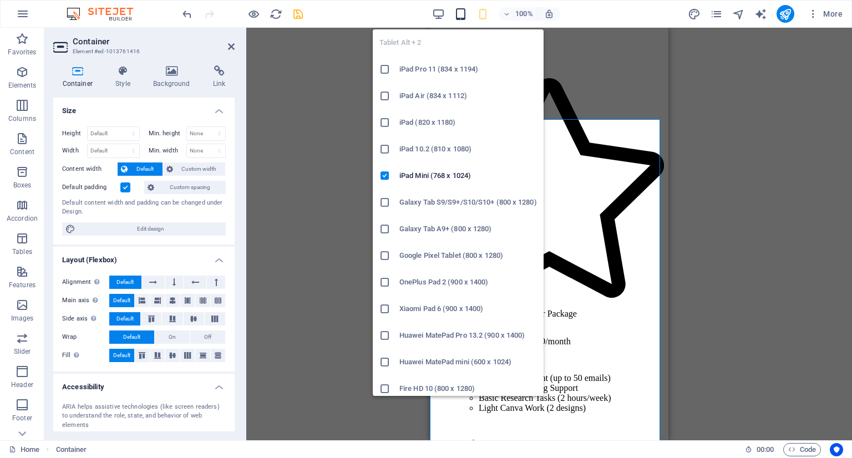
click at [464, 17] on icon "button" at bounding box center [461, 14] width 13 height 13
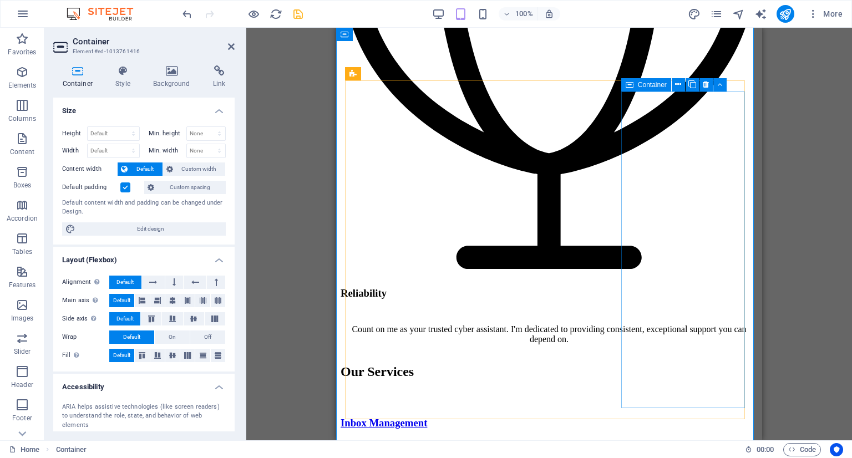
click at [630, 80] on icon at bounding box center [630, 84] width 8 height 13
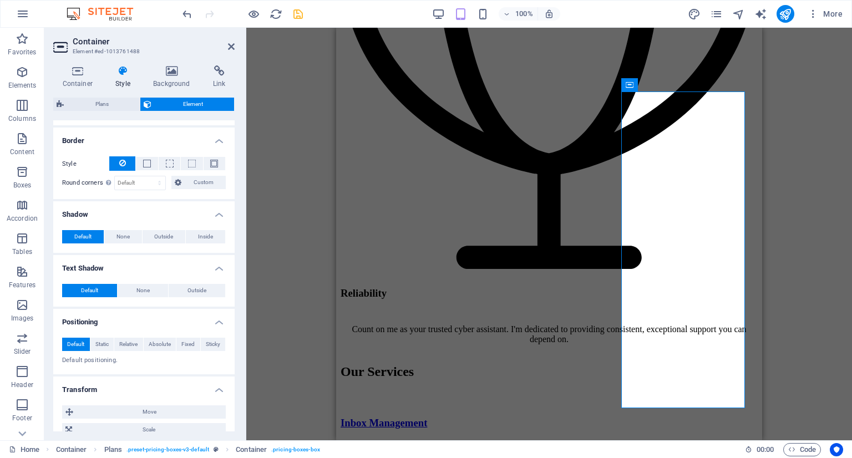
scroll to position [333, 0]
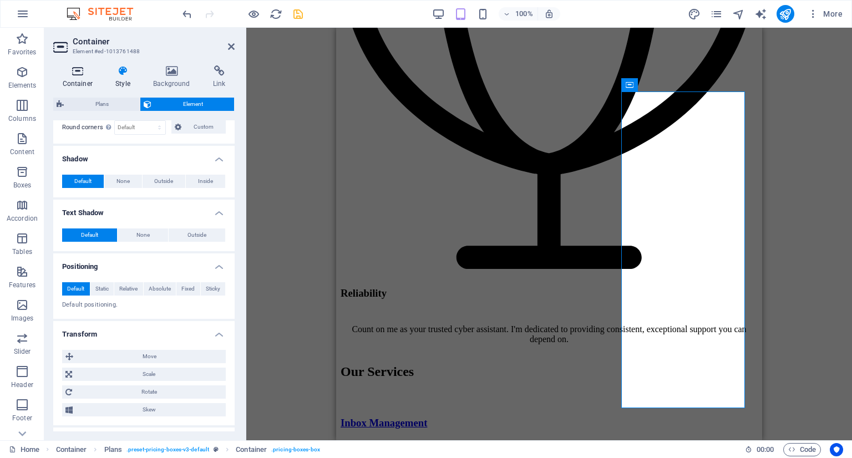
click at [87, 73] on icon at bounding box center [77, 70] width 49 height 11
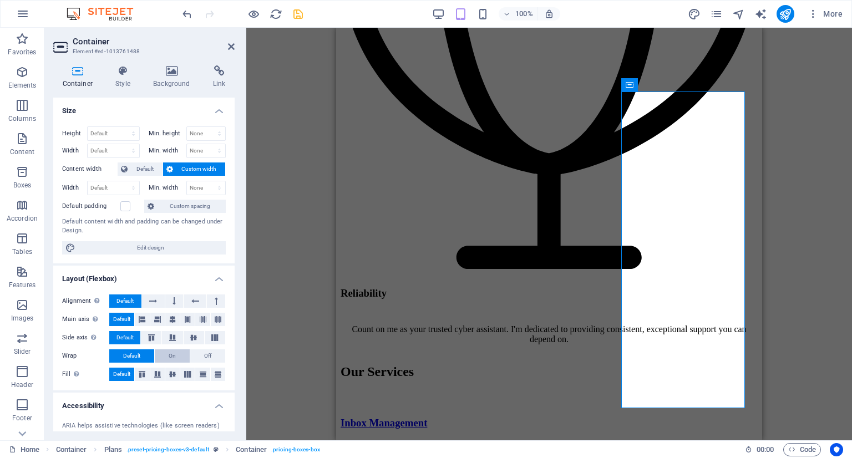
click at [159, 351] on button "On" at bounding box center [172, 356] width 35 height 13
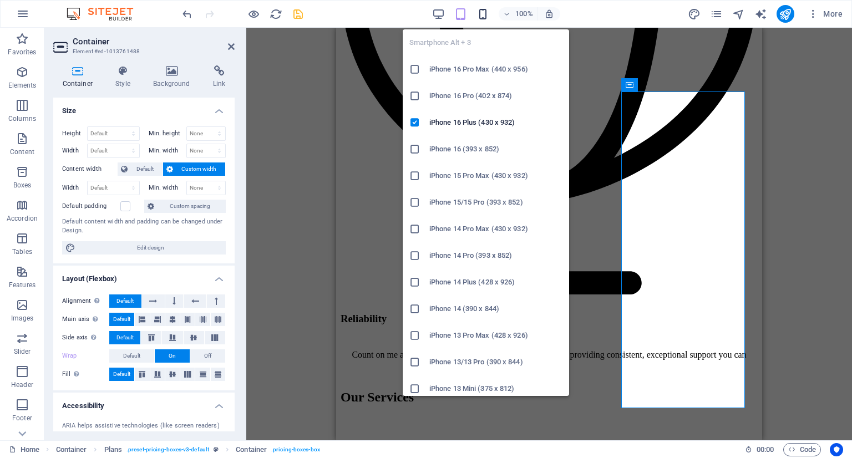
click at [485, 14] on icon "button" at bounding box center [483, 14] width 13 height 13
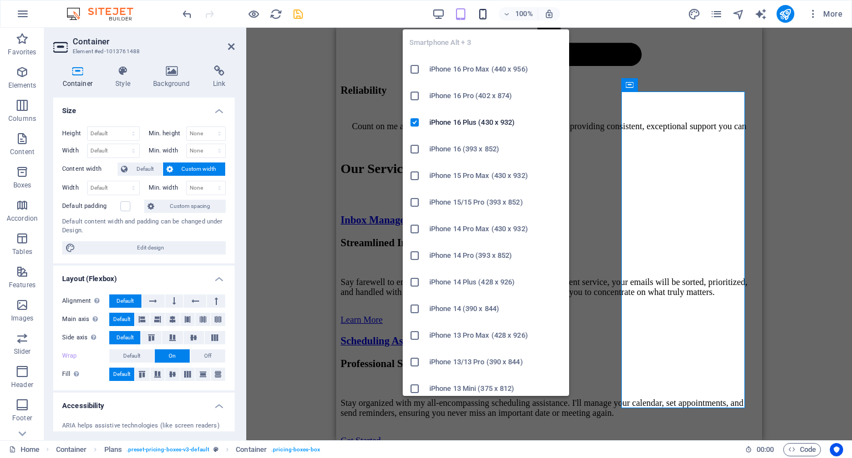
scroll to position [3059, 0]
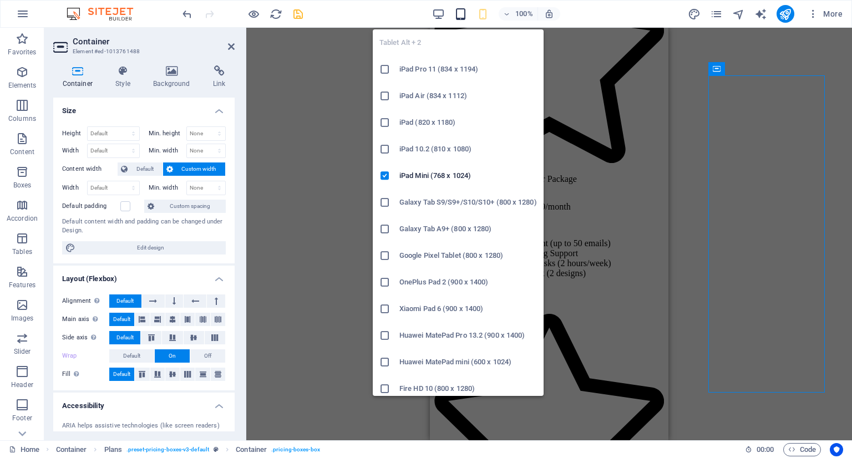
click at [461, 19] on icon "button" at bounding box center [461, 14] width 13 height 13
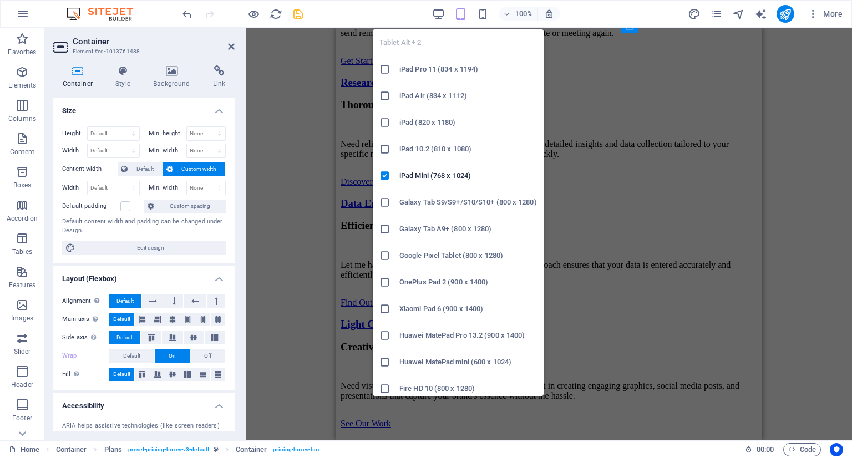
scroll to position [2492, 0]
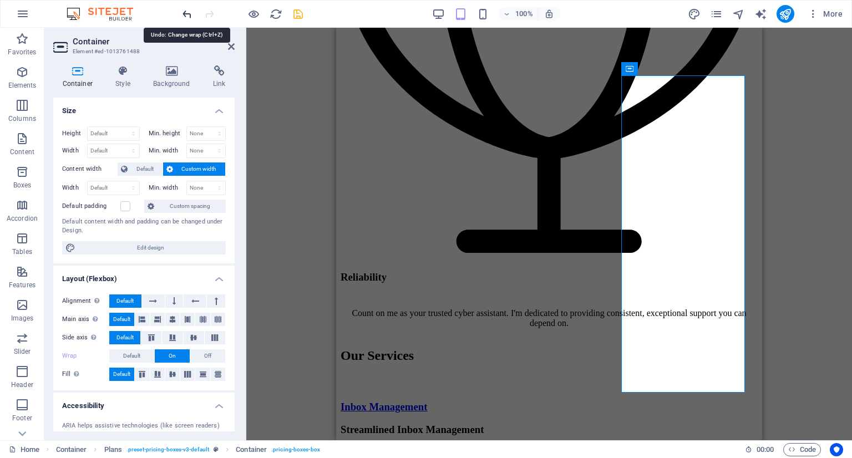
click at [184, 16] on icon "undo" at bounding box center [187, 14] width 13 height 13
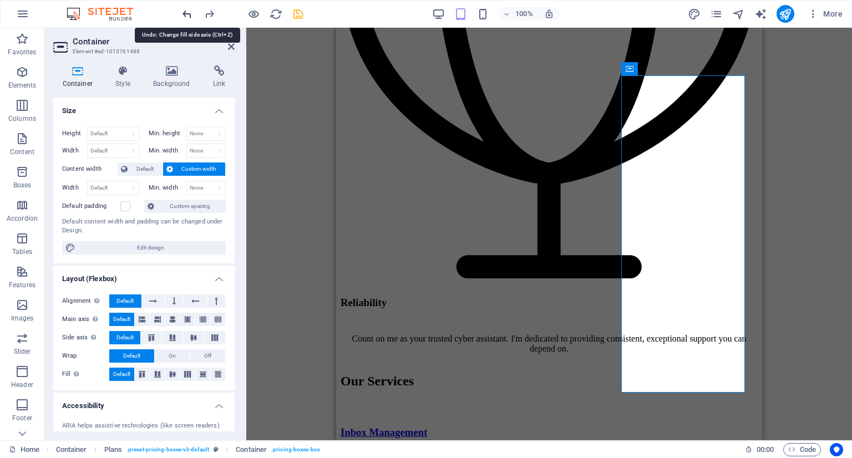
click at [184, 16] on icon "undo" at bounding box center [187, 14] width 13 height 13
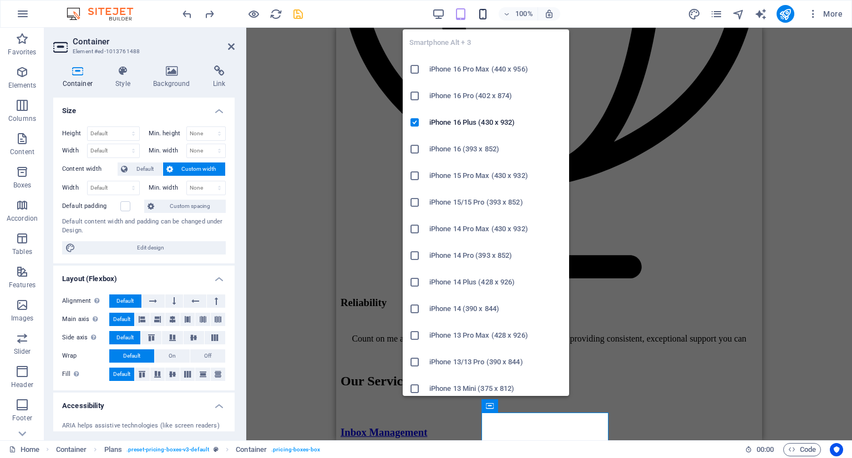
click at [482, 13] on icon "button" at bounding box center [483, 14] width 13 height 13
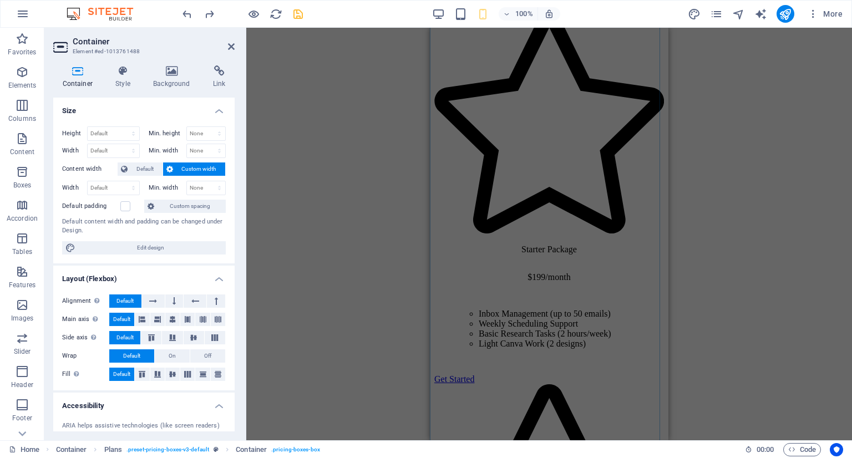
scroll to position [3154, 0]
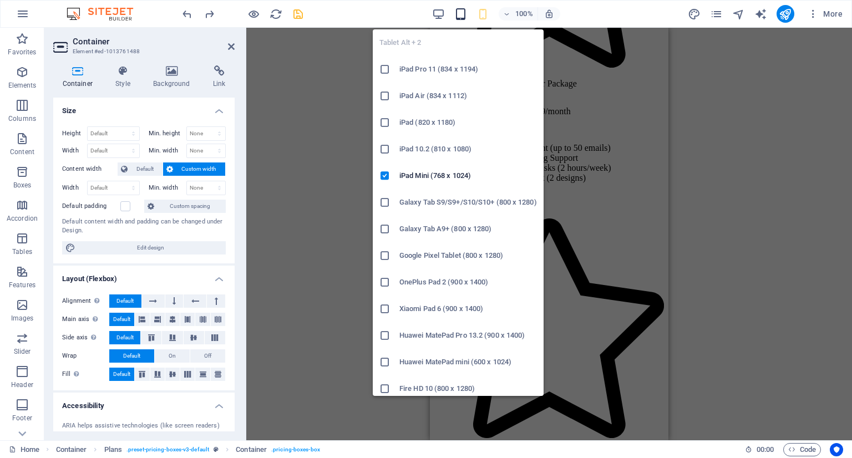
click at [455, 8] on icon "button" at bounding box center [461, 14] width 13 height 13
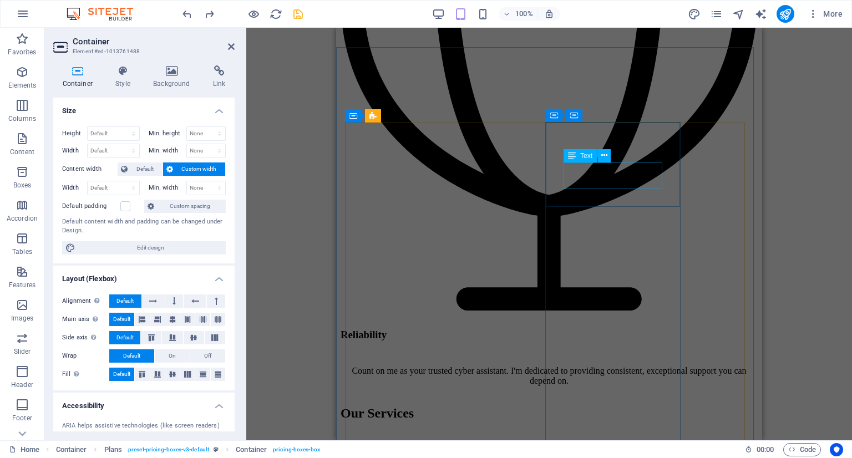
scroll to position [2391, 0]
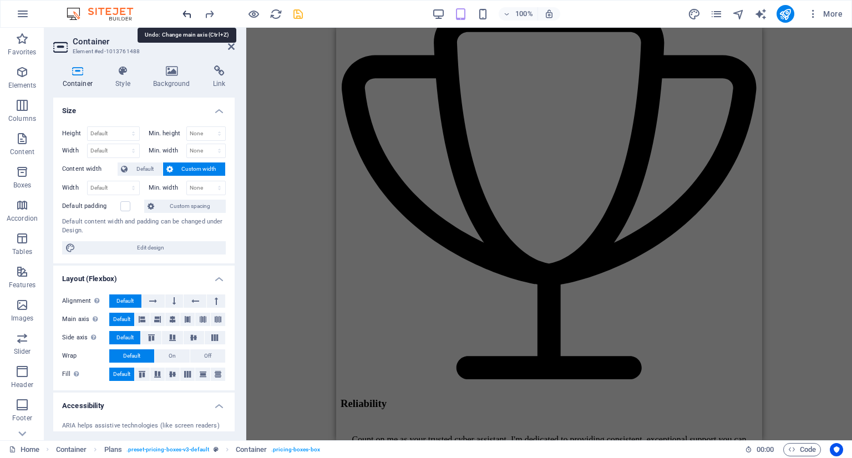
click at [186, 14] on icon "undo" at bounding box center [187, 14] width 13 height 13
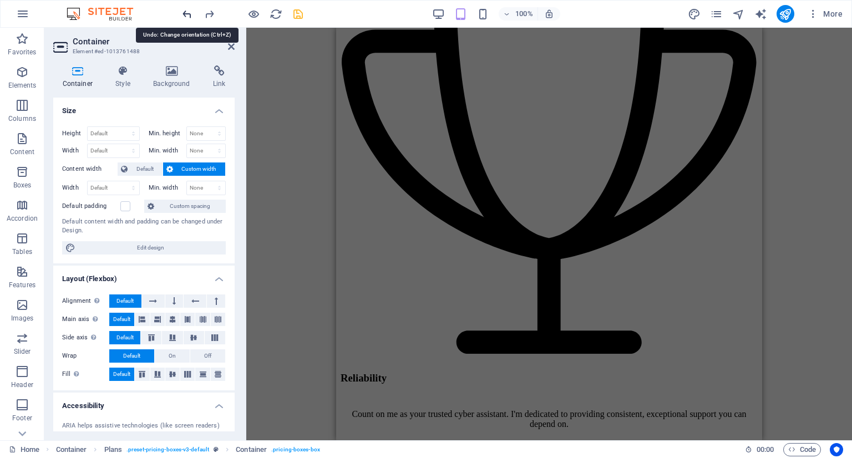
click at [186, 14] on icon "undo" at bounding box center [187, 14] width 13 height 13
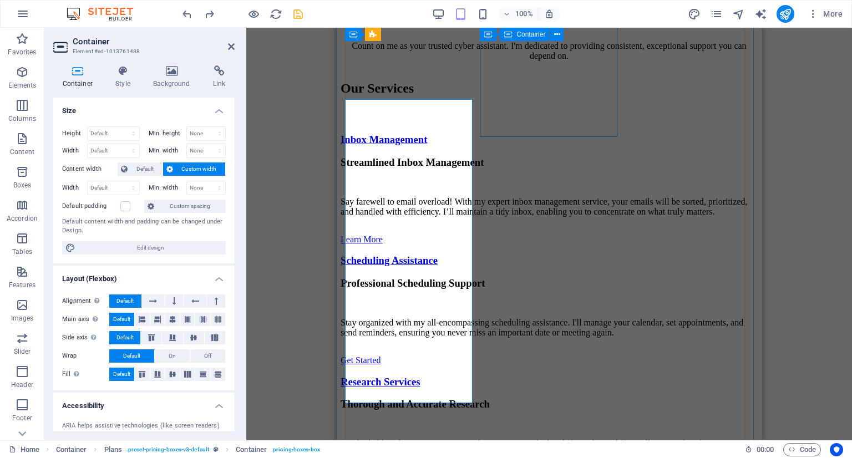
scroll to position [2766, 0]
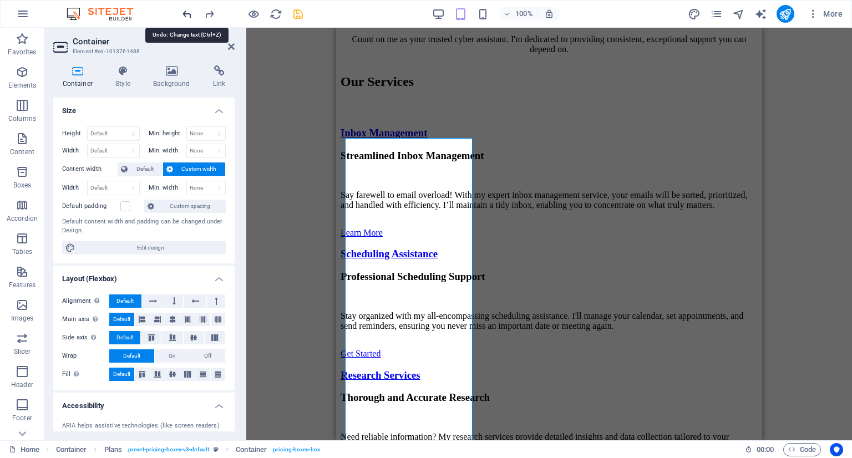
click at [184, 14] on icon "undo" at bounding box center [187, 14] width 13 height 13
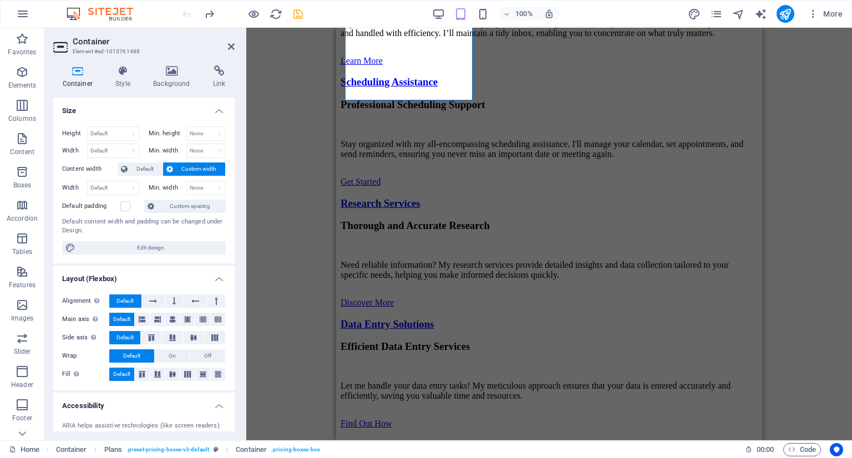
scroll to position [3108, 0]
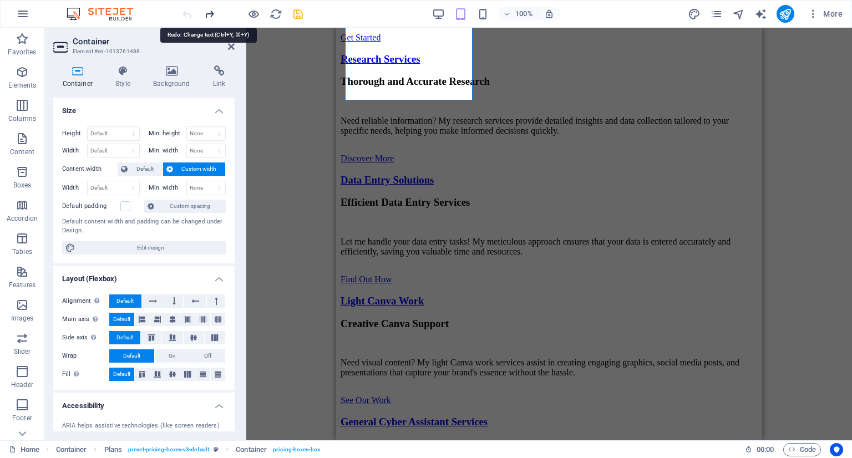
click at [212, 13] on icon "redo" at bounding box center [209, 14] width 13 height 13
click at [189, 11] on icon "undo" at bounding box center [187, 14] width 13 height 13
click at [206, 12] on icon "redo" at bounding box center [209, 14] width 13 height 13
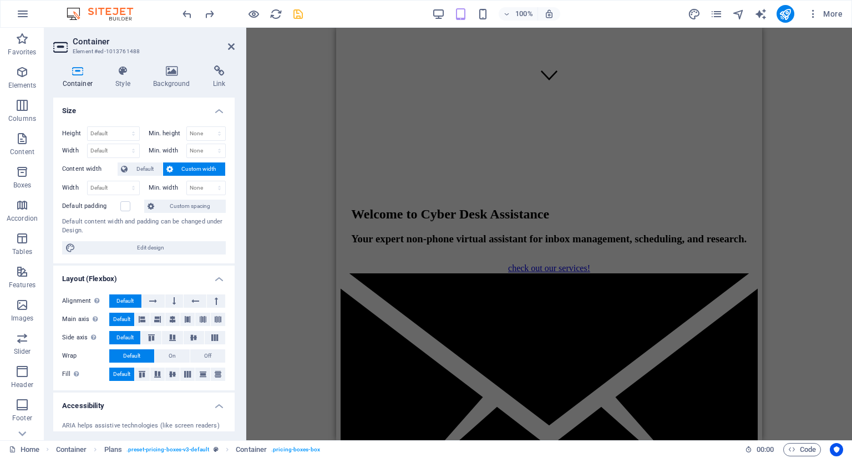
scroll to position [0, 0]
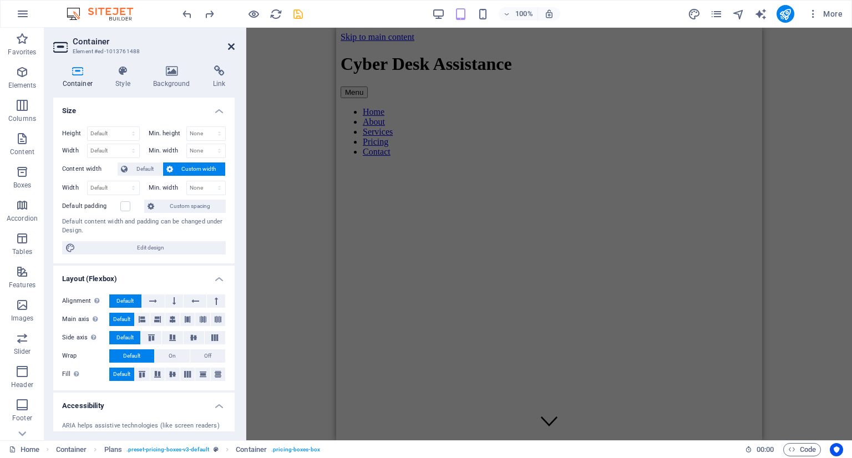
click at [231, 46] on icon at bounding box center [231, 46] width 7 height 9
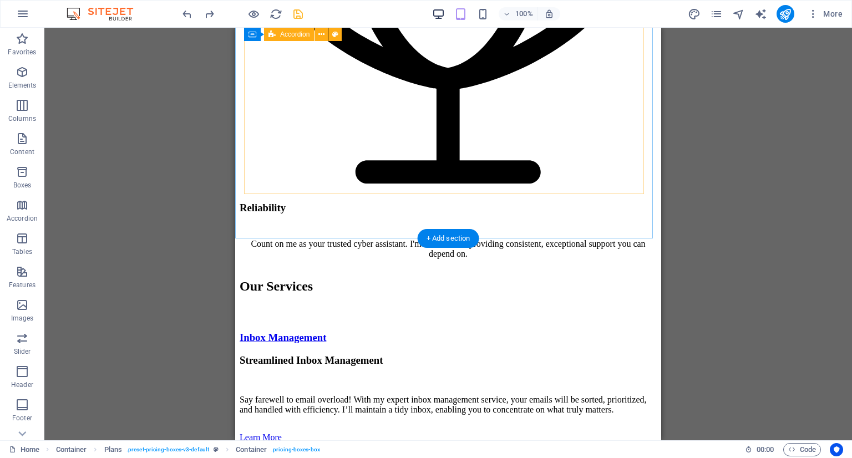
scroll to position [2198, 0]
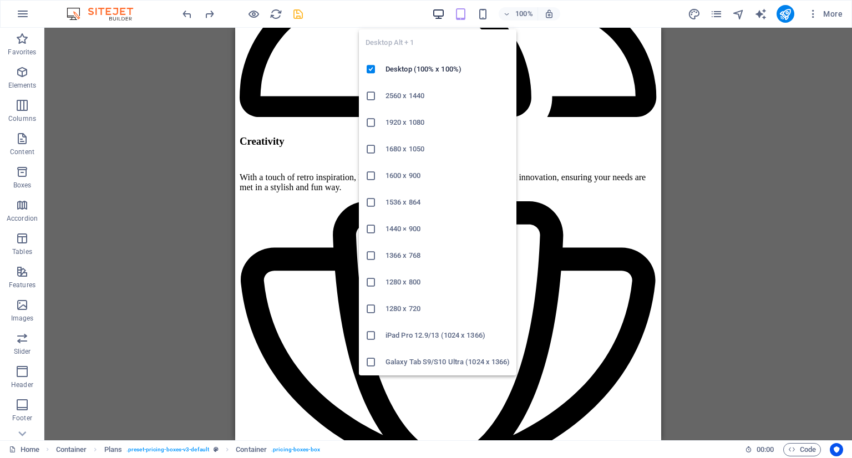
click at [436, 12] on icon "button" at bounding box center [438, 14] width 13 height 13
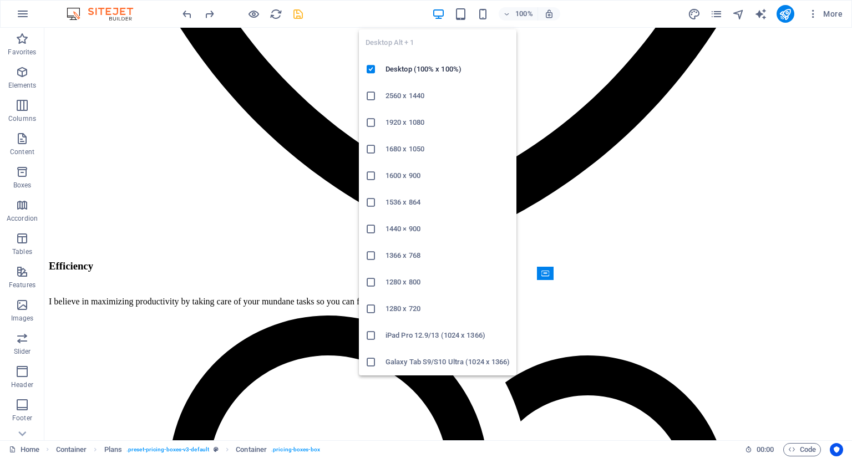
scroll to position [2025, 0]
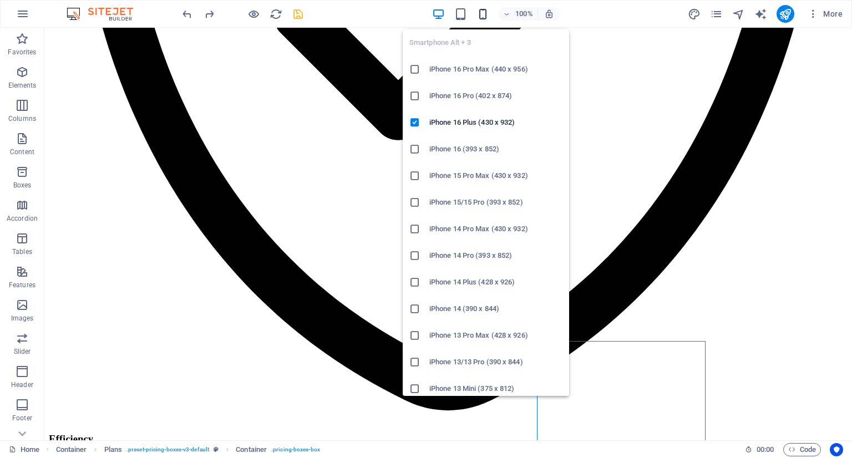
click at [486, 12] on icon "button" at bounding box center [483, 14] width 13 height 13
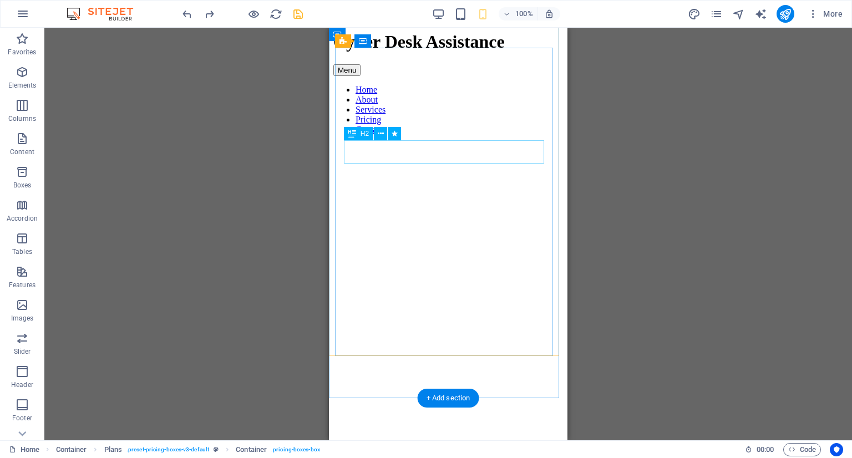
scroll to position [0, 0]
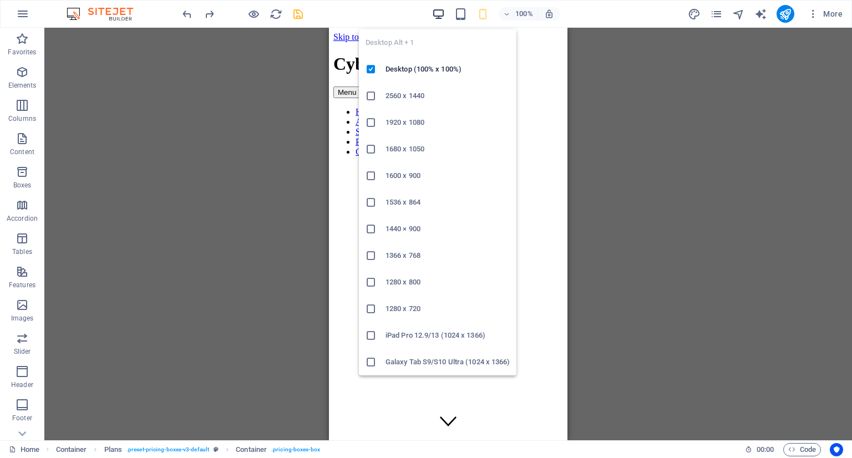
click at [436, 10] on icon "button" at bounding box center [438, 14] width 13 height 13
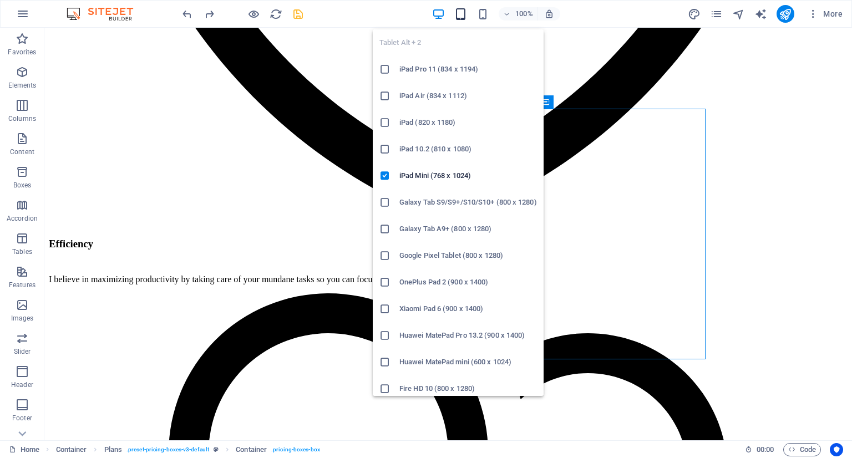
click at [459, 18] on icon "button" at bounding box center [461, 14] width 13 height 13
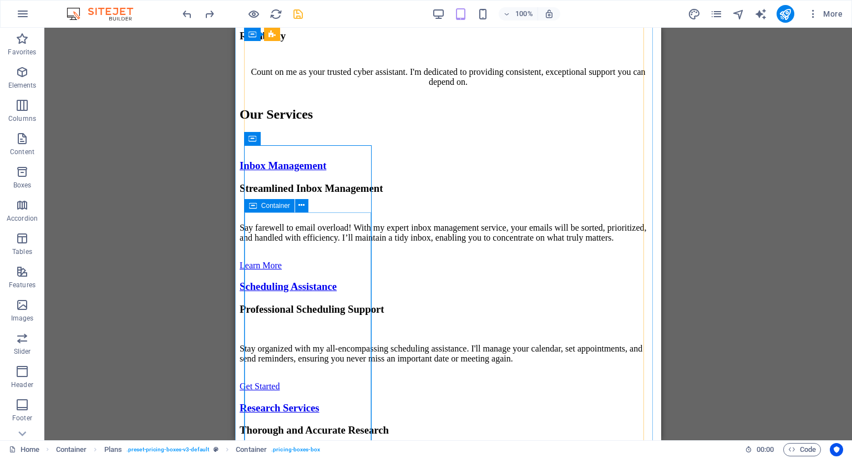
scroll to position [2759, 0]
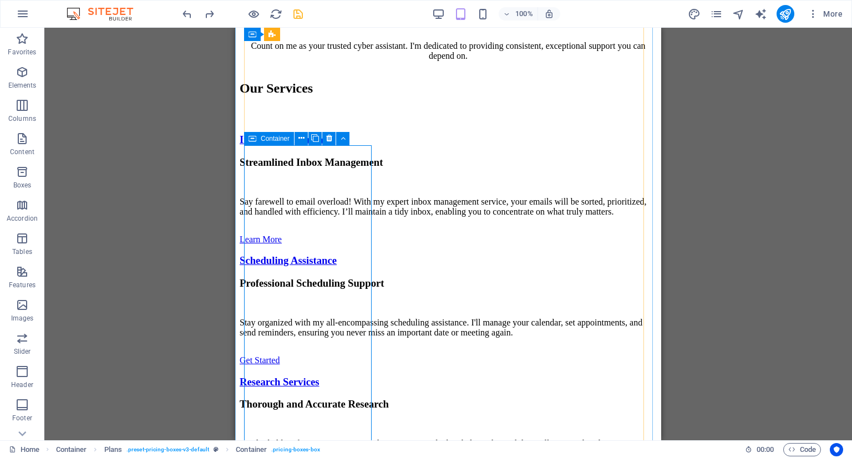
click at [253, 139] on icon at bounding box center [253, 138] width 8 height 13
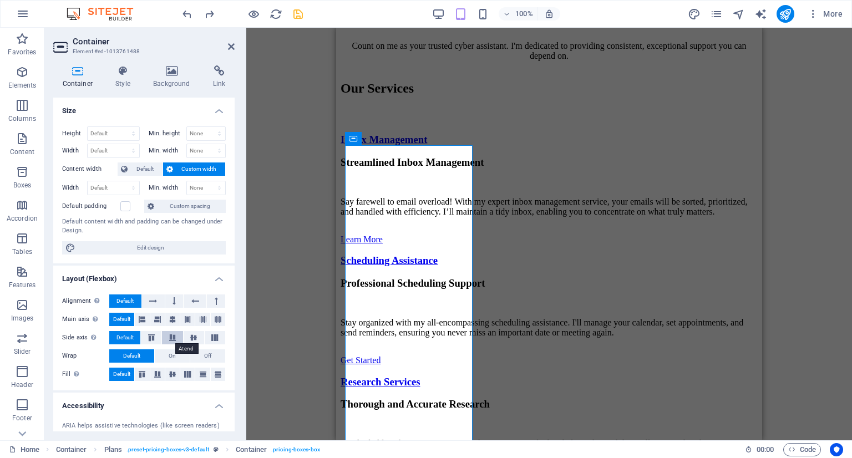
click at [169, 336] on icon at bounding box center [172, 338] width 13 height 7
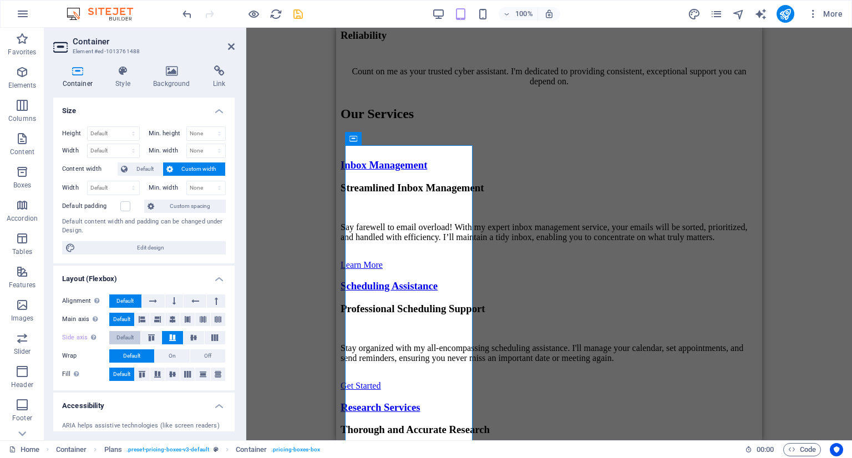
click at [129, 336] on span "Default" at bounding box center [125, 337] width 17 height 13
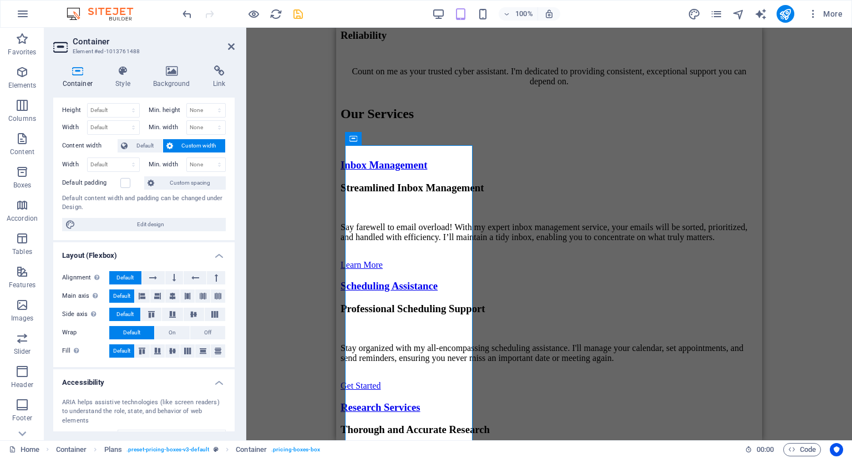
scroll to position [0, 0]
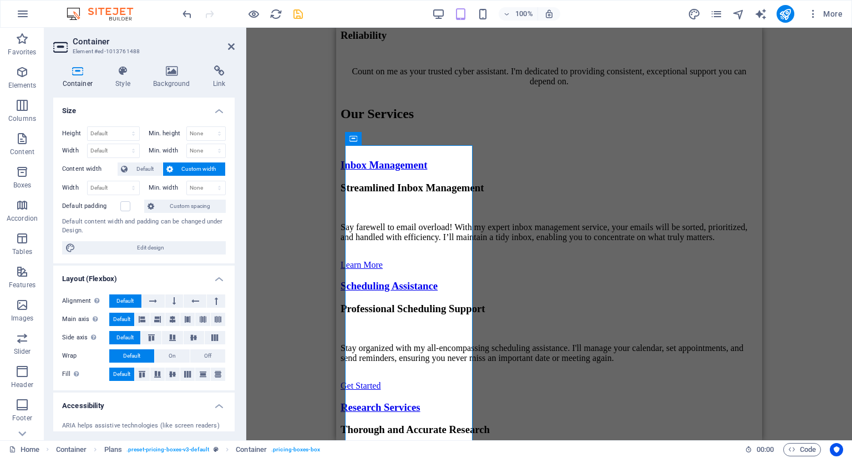
click at [184, 278] on h4 "Layout (Flexbox)" at bounding box center [143, 276] width 181 height 20
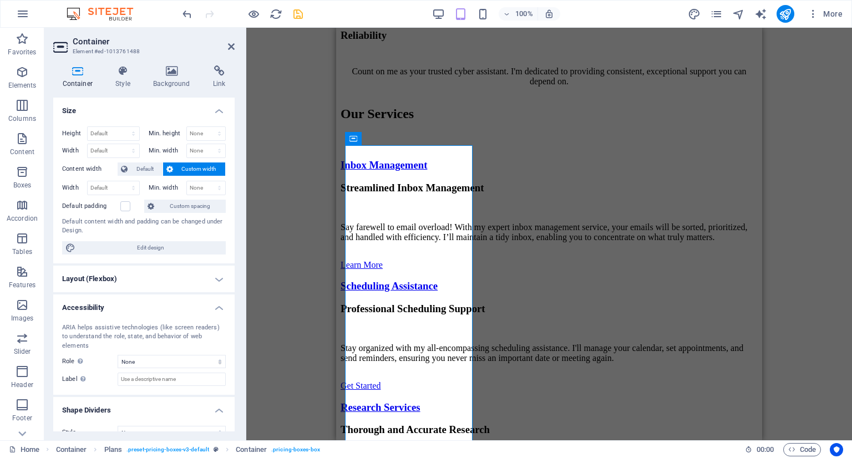
click at [203, 300] on h4 "Accessibility" at bounding box center [143, 305] width 181 height 20
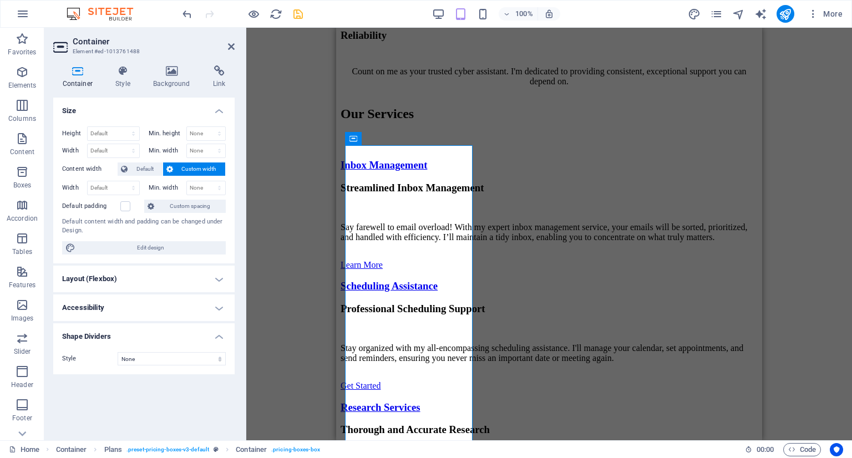
click at [203, 340] on h4 "Shape Dividers" at bounding box center [143, 334] width 181 height 20
click at [223, 274] on h4 "Layout (Flexbox)" at bounding box center [143, 279] width 181 height 27
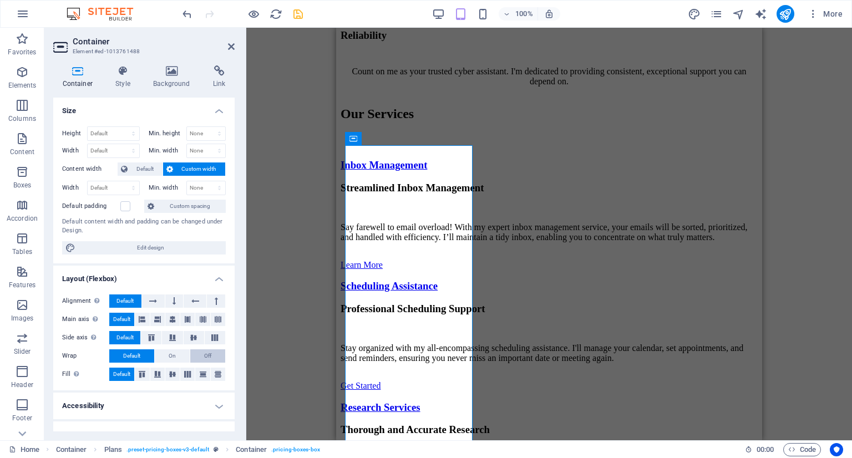
click at [204, 352] on span "Off" at bounding box center [207, 356] width 7 height 13
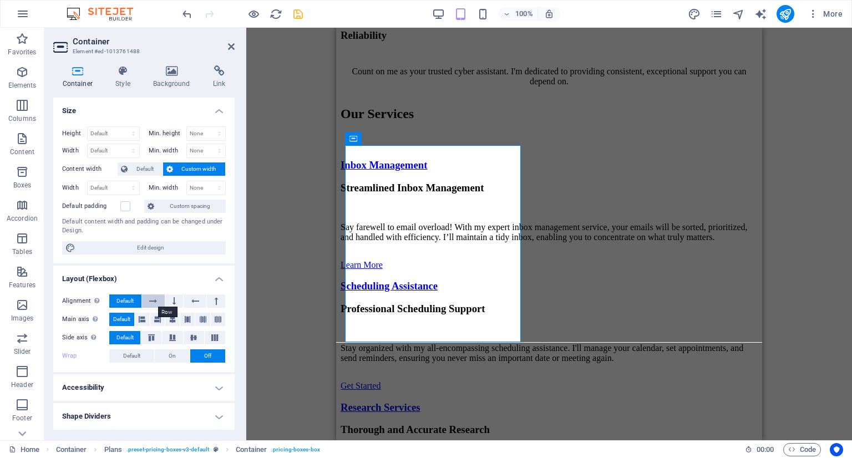
click at [155, 298] on icon at bounding box center [153, 301] width 8 height 13
click at [170, 354] on span "On" at bounding box center [172, 356] width 7 height 13
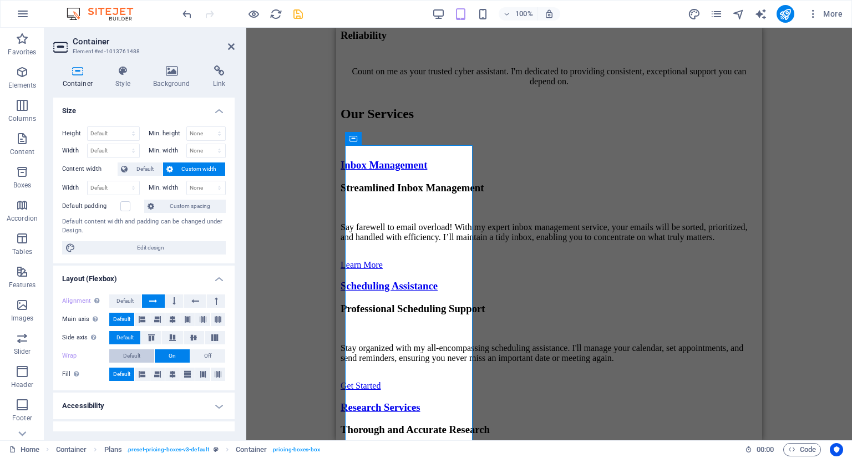
click at [138, 354] on span "Default" at bounding box center [131, 356] width 17 height 13
click at [169, 374] on icon at bounding box center [172, 374] width 7 height 13
click at [129, 372] on span "Default" at bounding box center [121, 374] width 17 height 13
click at [173, 318] on icon at bounding box center [172, 319] width 7 height 13
click at [173, 342] on button at bounding box center [172, 337] width 21 height 13
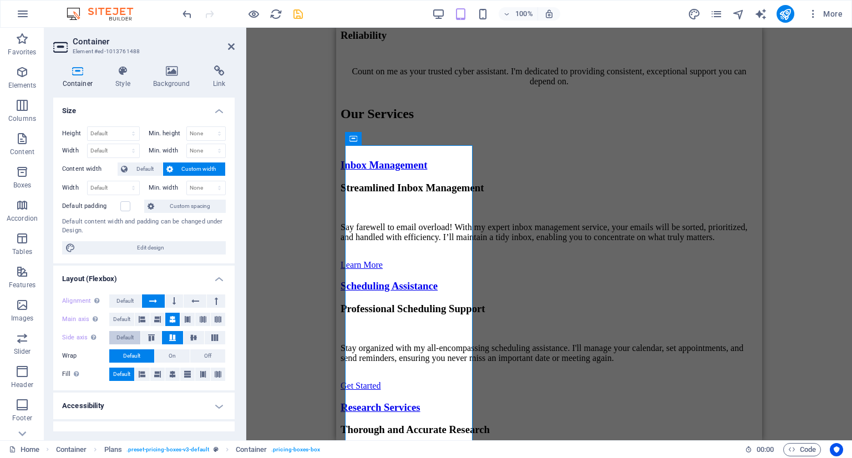
click at [123, 338] on span "Default" at bounding box center [125, 337] width 17 height 13
click at [130, 317] on span "Default" at bounding box center [121, 319] width 17 height 13
click at [127, 302] on span "Default" at bounding box center [125, 301] width 17 height 13
click at [229, 47] on icon at bounding box center [231, 46] width 7 height 9
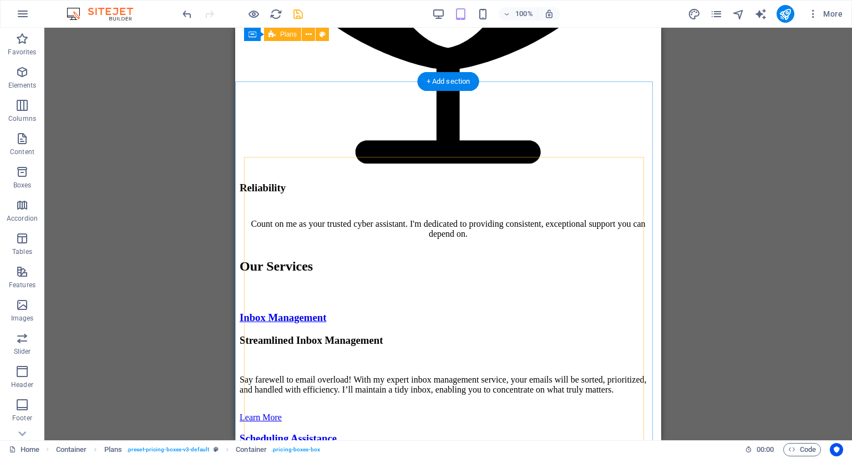
scroll to position [2384, 0]
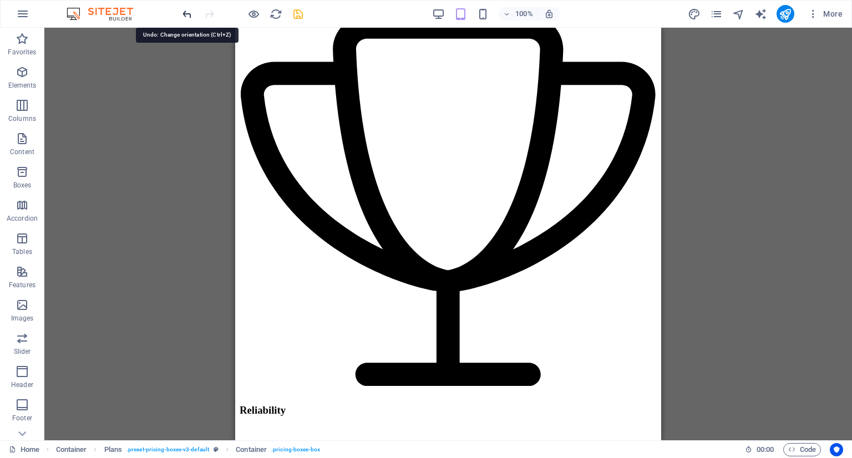
click at [188, 12] on icon "undo" at bounding box center [187, 14] width 13 height 13
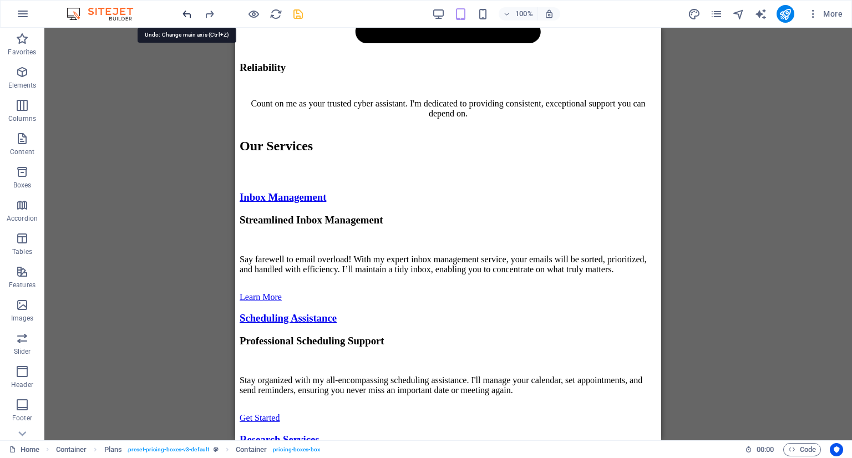
scroll to position [2822, 0]
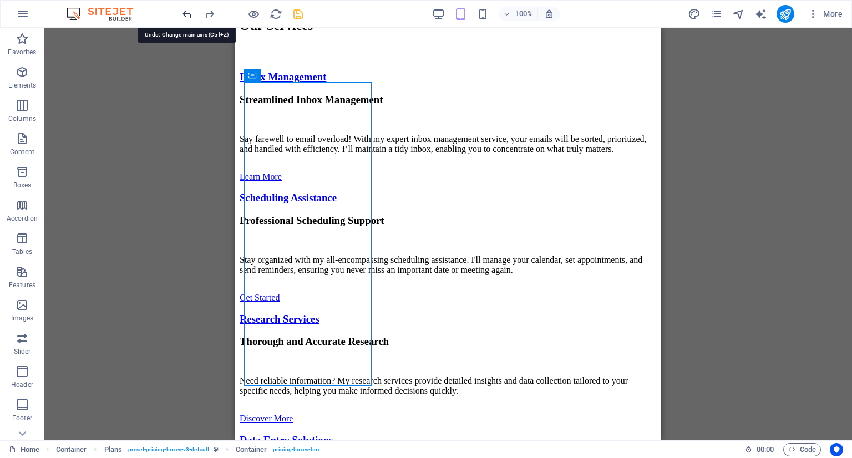
click at [188, 12] on icon "undo" at bounding box center [187, 14] width 13 height 13
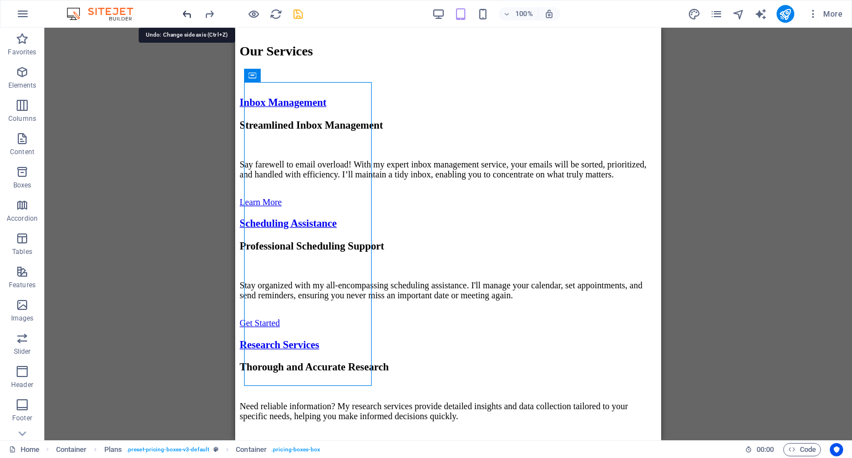
click at [188, 12] on icon "undo" at bounding box center [187, 14] width 13 height 13
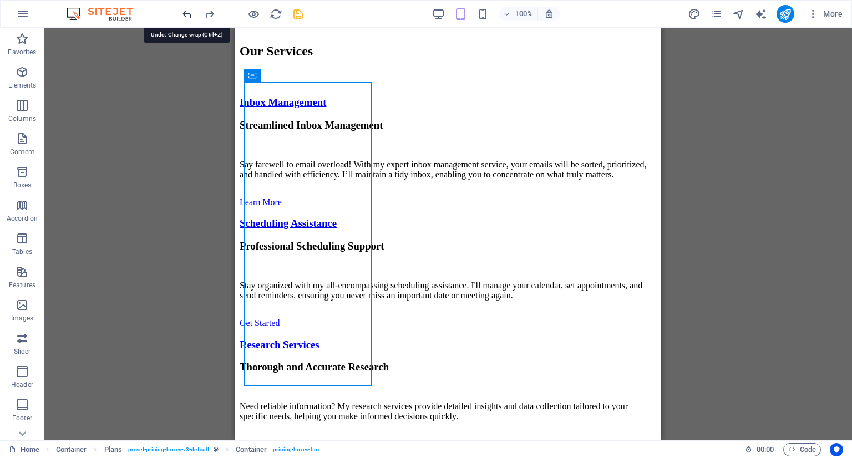
click at [188, 12] on icon "undo" at bounding box center [187, 14] width 13 height 13
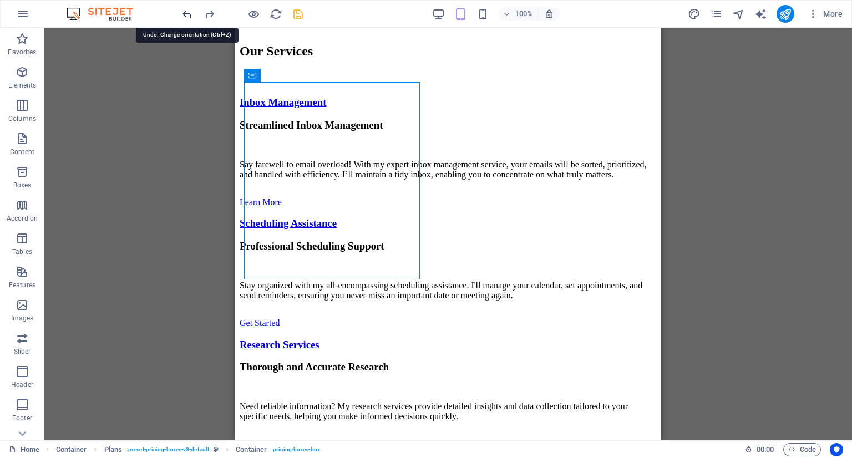
click at [188, 12] on icon "undo" at bounding box center [187, 14] width 13 height 13
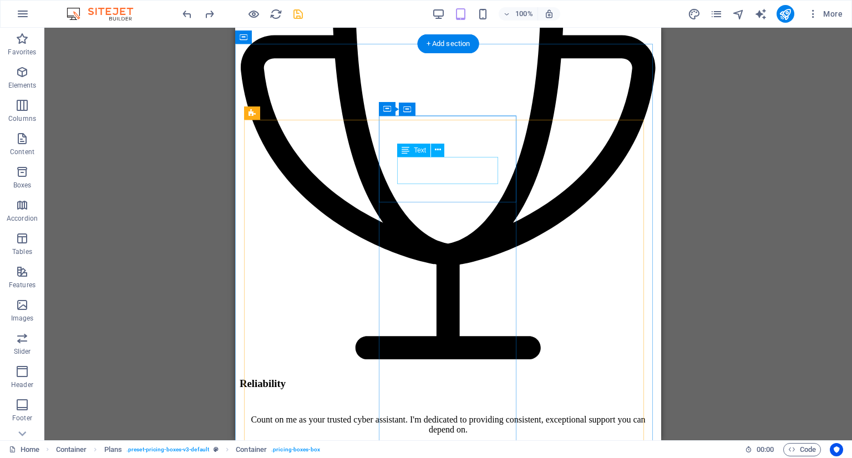
scroll to position [2391, 0]
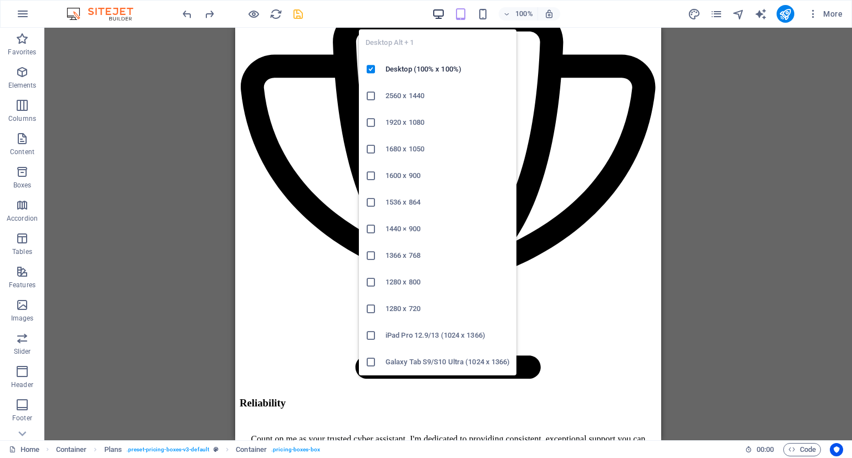
click at [437, 14] on icon "button" at bounding box center [438, 14] width 13 height 13
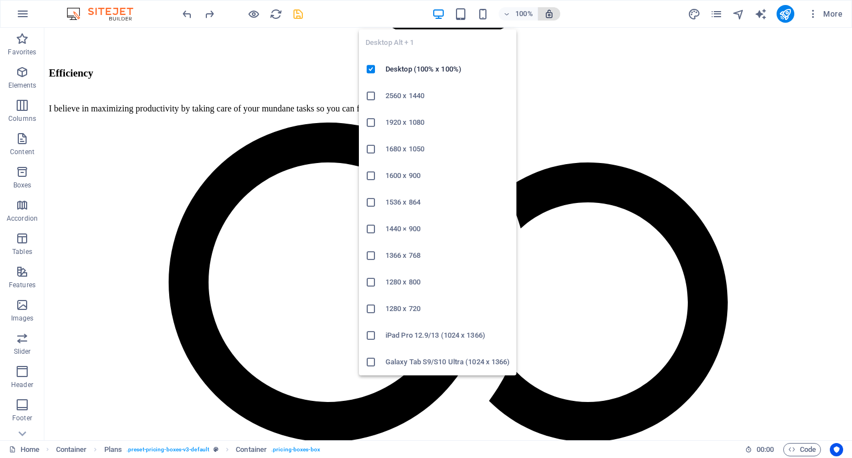
scroll to position [2266, 0]
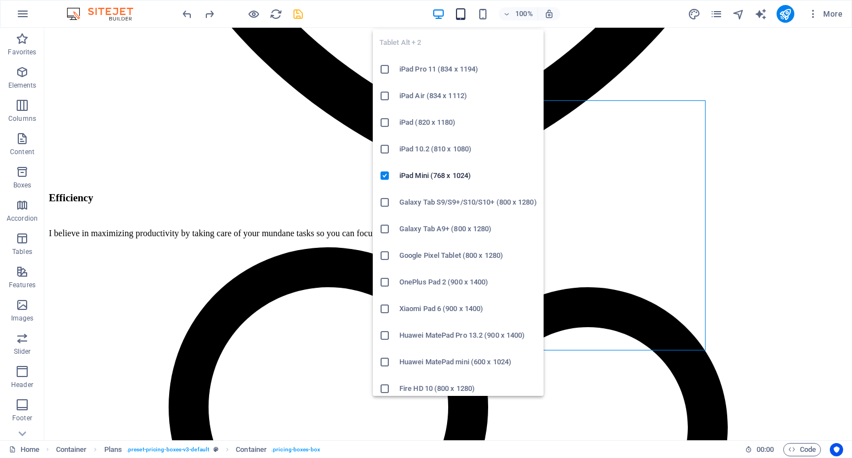
click at [464, 8] on icon "button" at bounding box center [461, 14] width 13 height 13
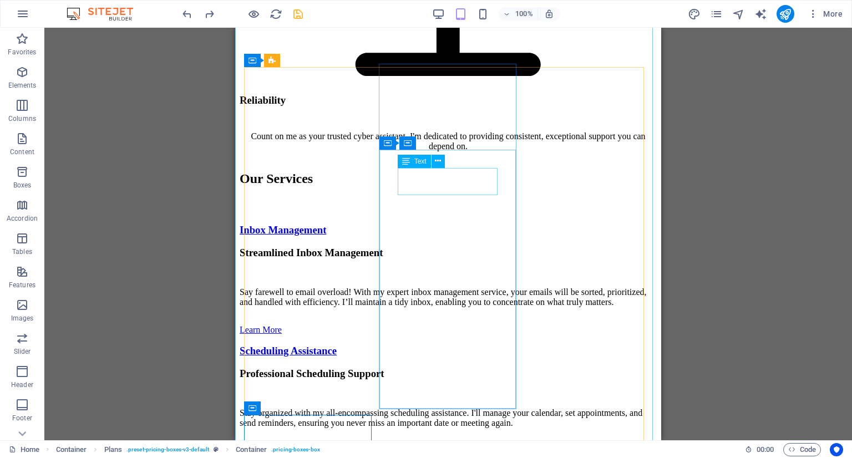
scroll to position [2447, 0]
